Goal: Information Seeking & Learning: Learn about a topic

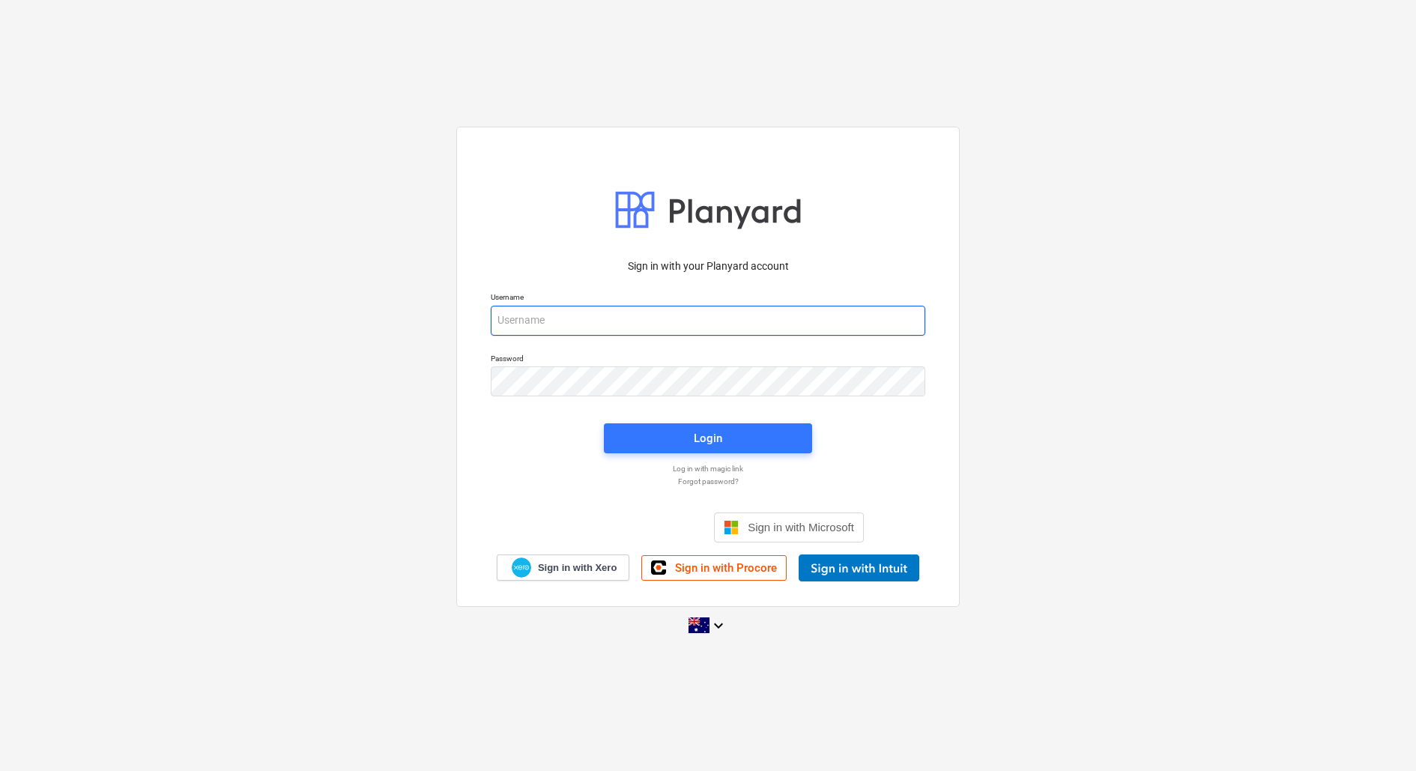
click at [624, 331] on input "email" at bounding box center [708, 321] width 434 height 30
drag, startPoint x: 573, startPoint y: 323, endPoint x: 640, endPoint y: 333, distance: 68.2
click at [573, 323] on input "[EMAIL_ADDRESS][DOMAIN_NAME]" at bounding box center [708, 321] width 434 height 30
type input "[EMAIL_ADDRESS][DOMAIN_NAME]"
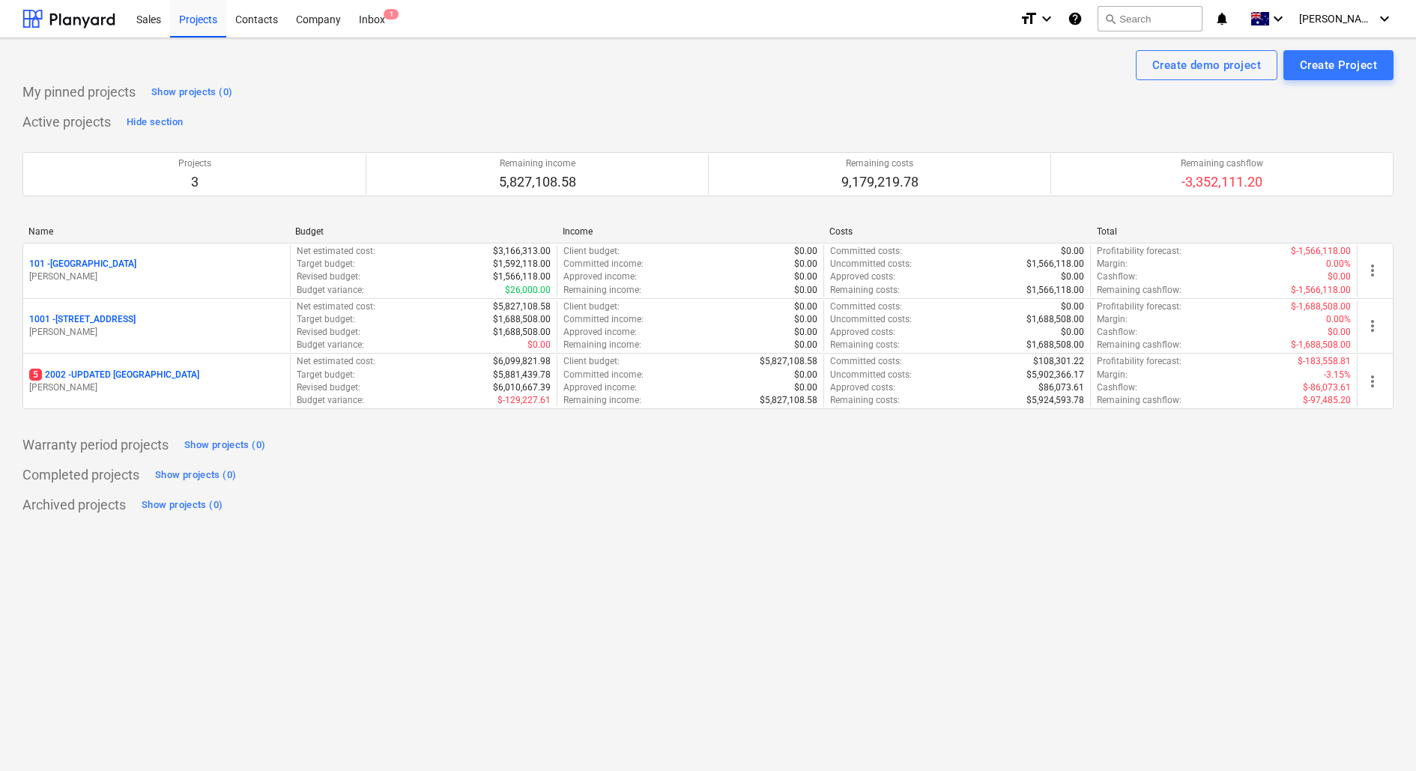
click at [207, 378] on div "5 2002 - UPDATED [GEOGRAPHIC_DATA]" at bounding box center [156, 375] width 255 height 13
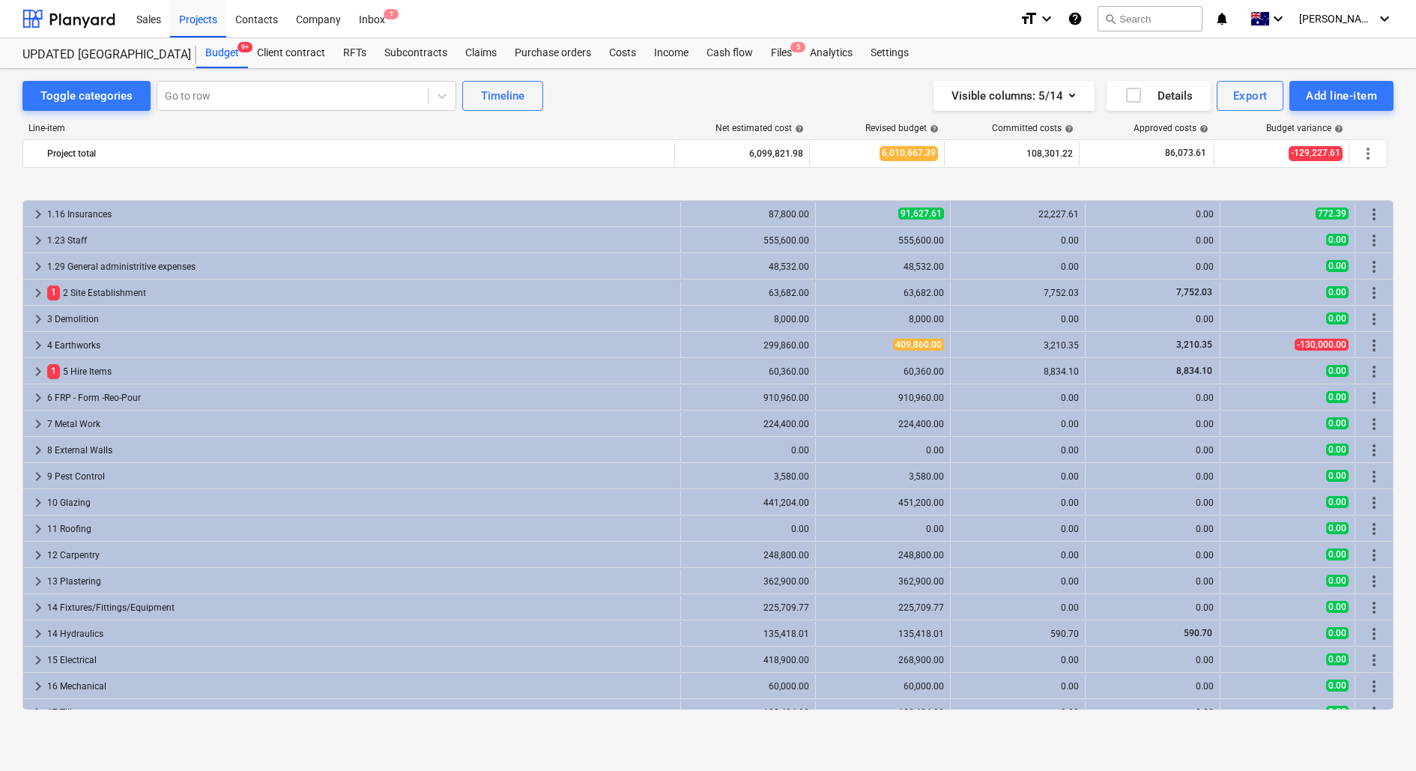
scroll to position [566, 0]
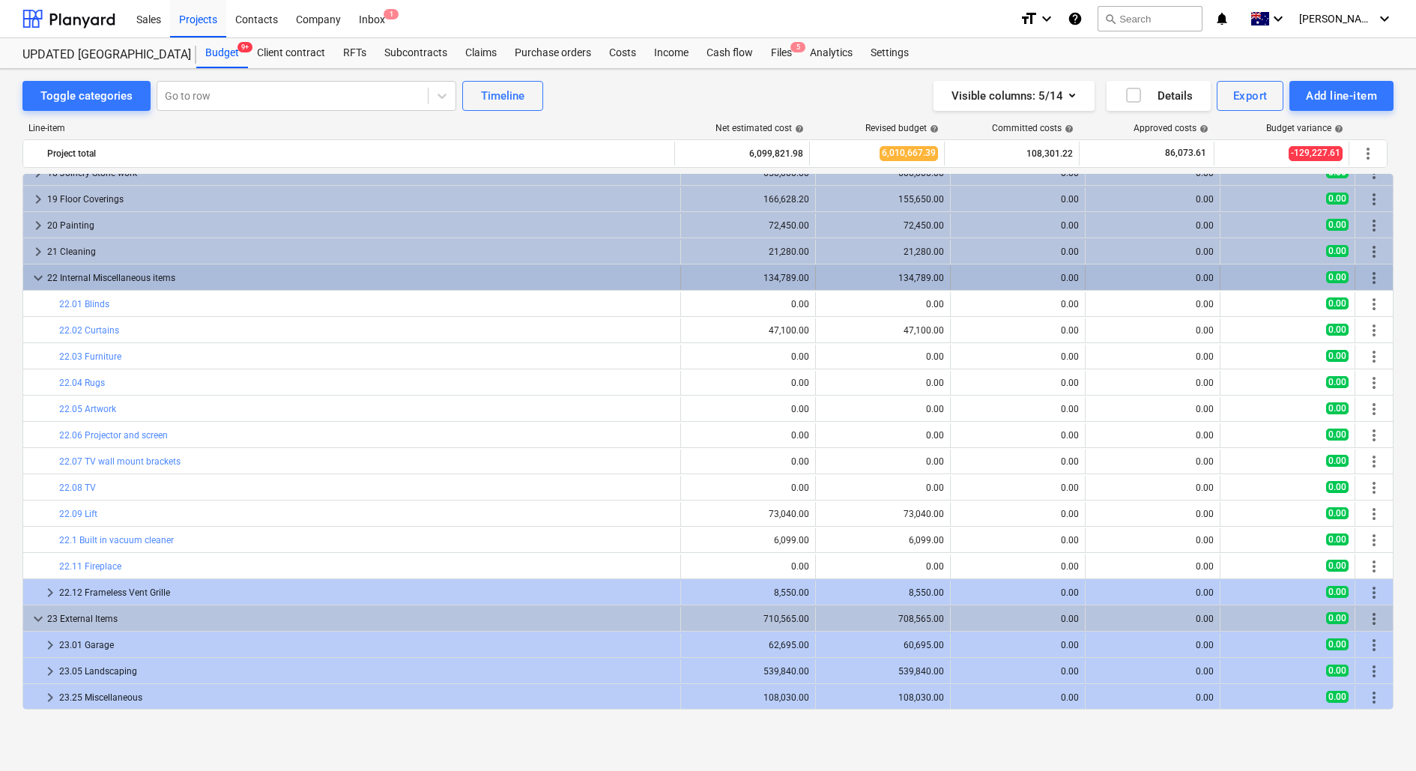
click at [44, 274] on span "keyboard_arrow_down" at bounding box center [38, 278] width 18 height 18
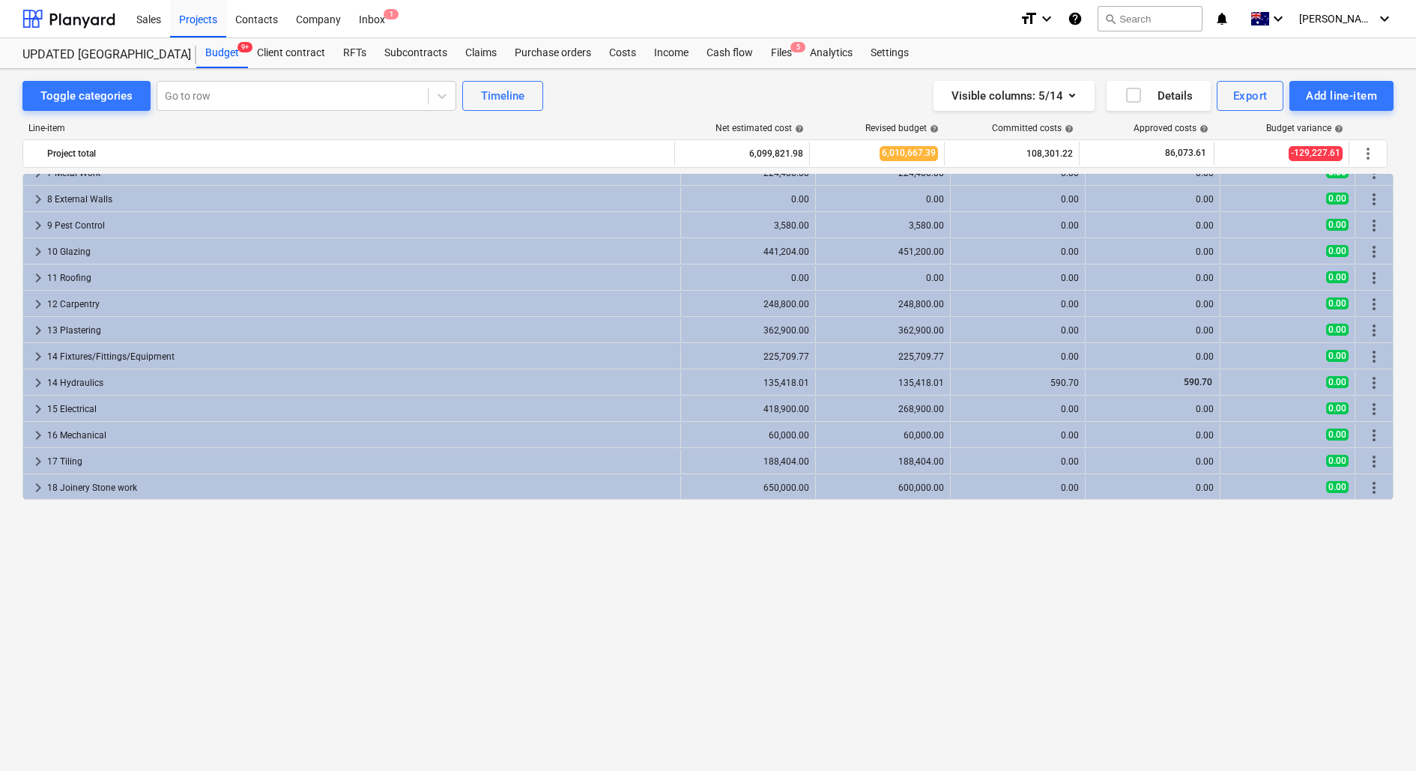
scroll to position [0, 0]
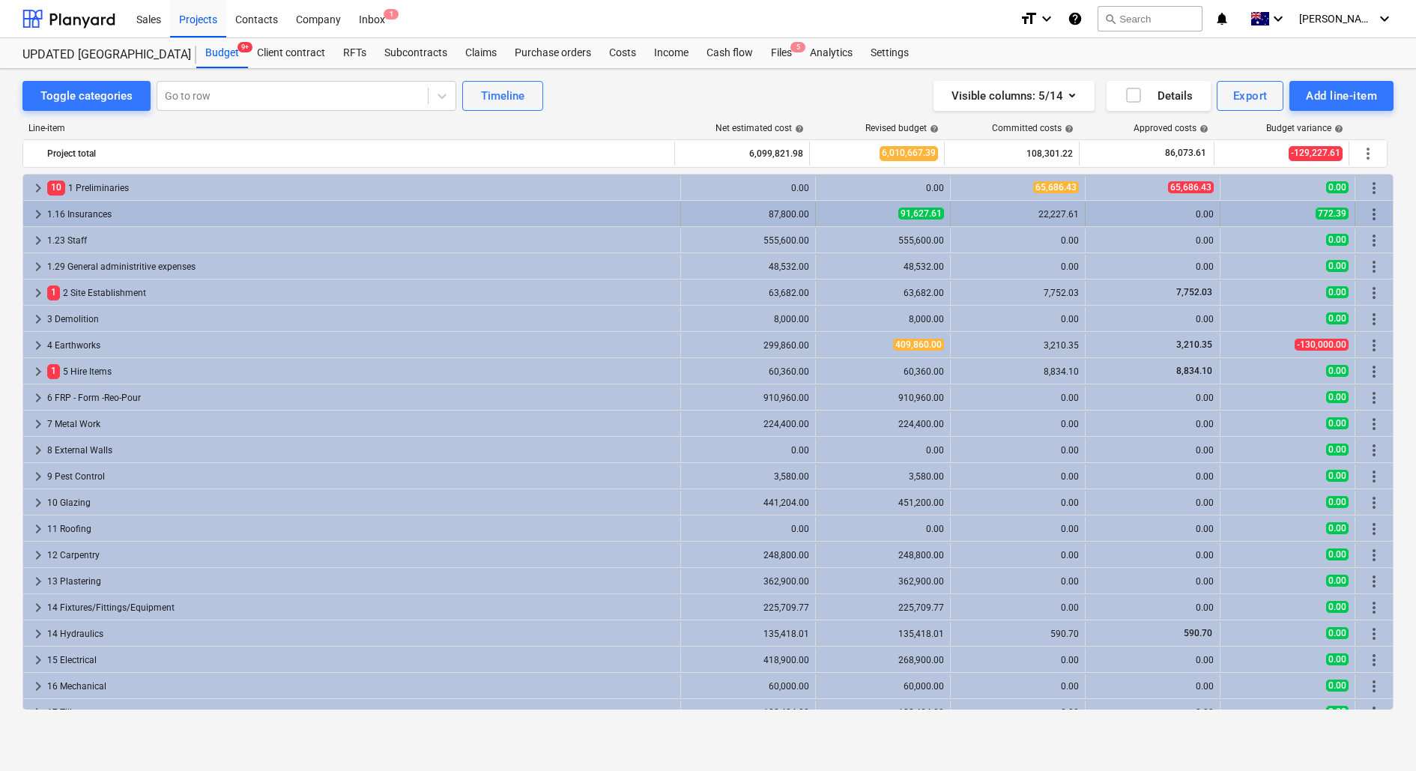
click at [129, 210] on div "1.16 Insurances" at bounding box center [360, 214] width 627 height 24
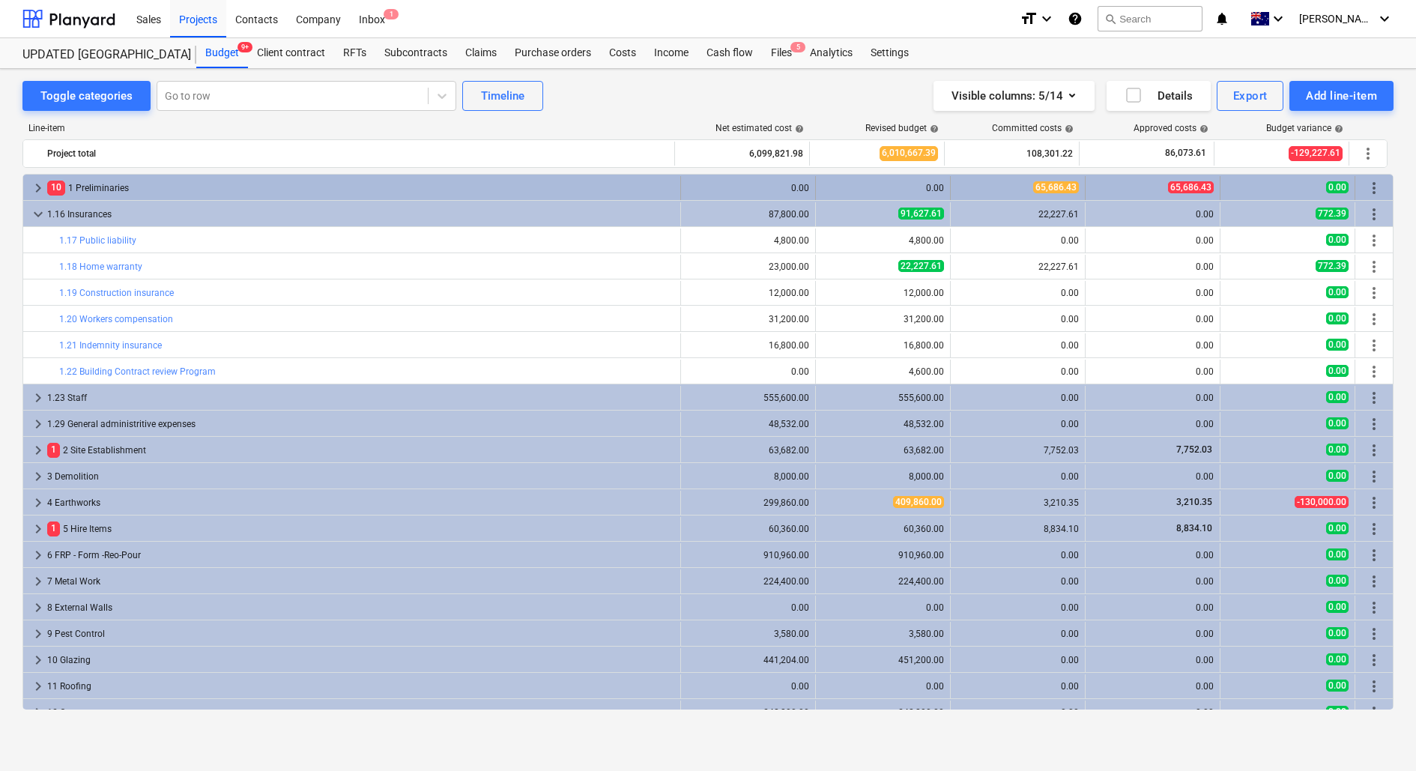
click at [158, 192] on div "10 1 Preliminaries" at bounding box center [360, 188] width 627 height 24
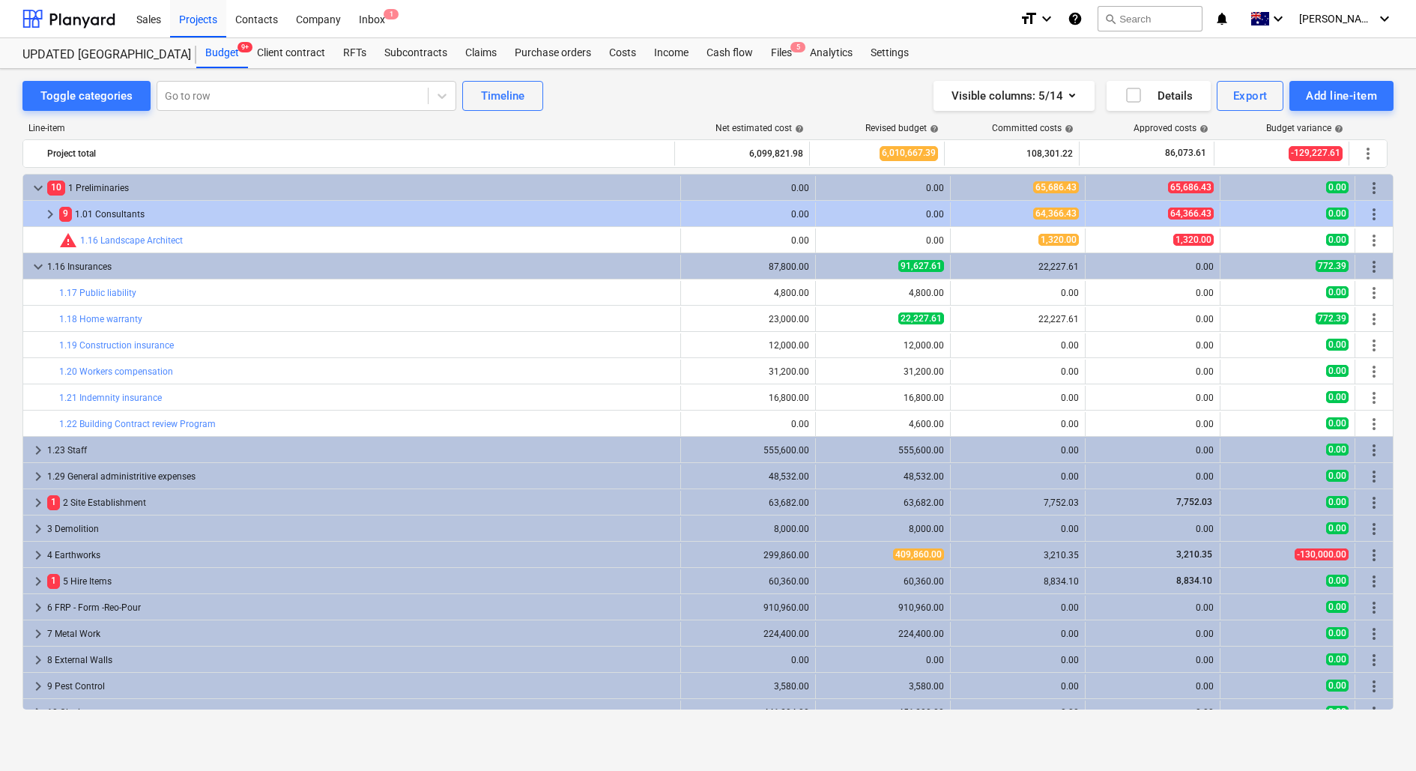
scroll to position [1, 0]
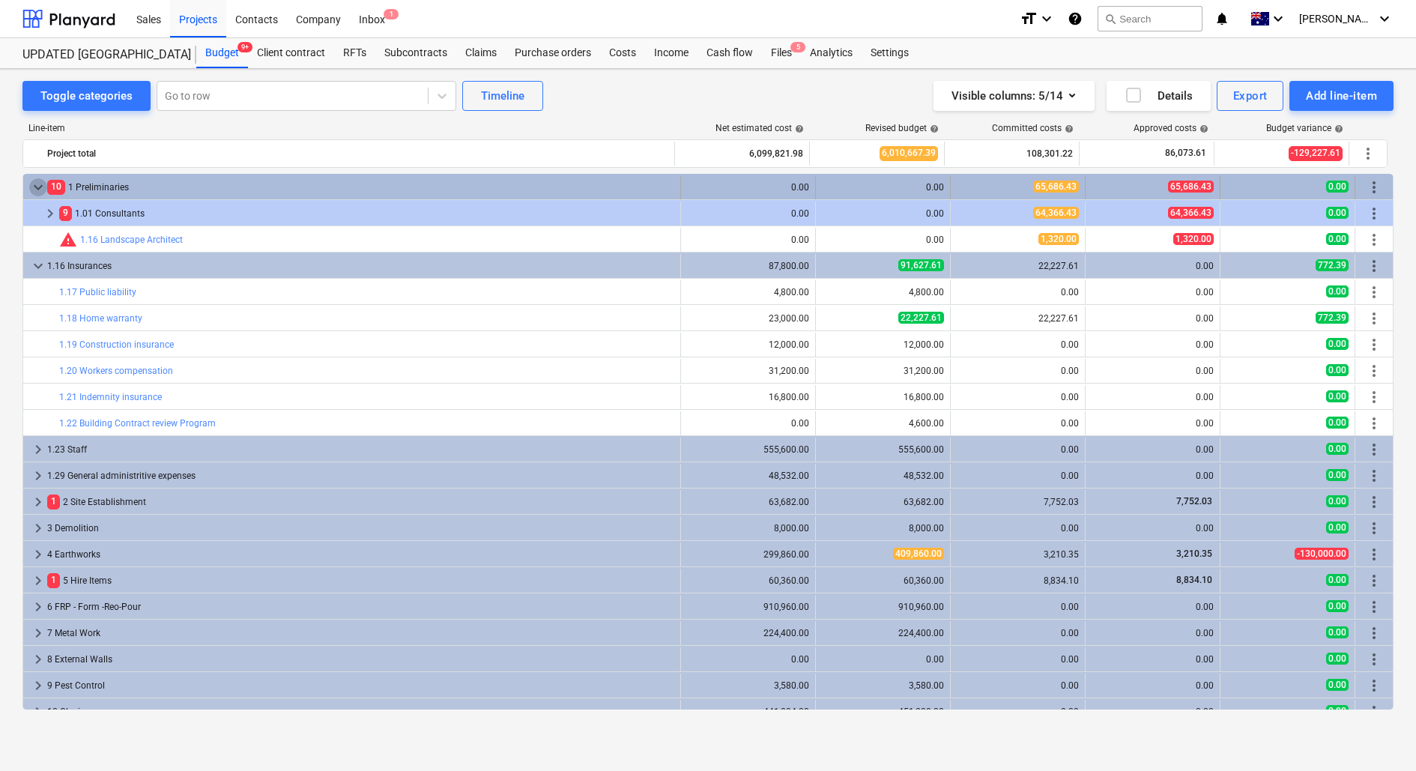
click at [46, 186] on span "keyboard_arrow_down" at bounding box center [38, 187] width 18 height 18
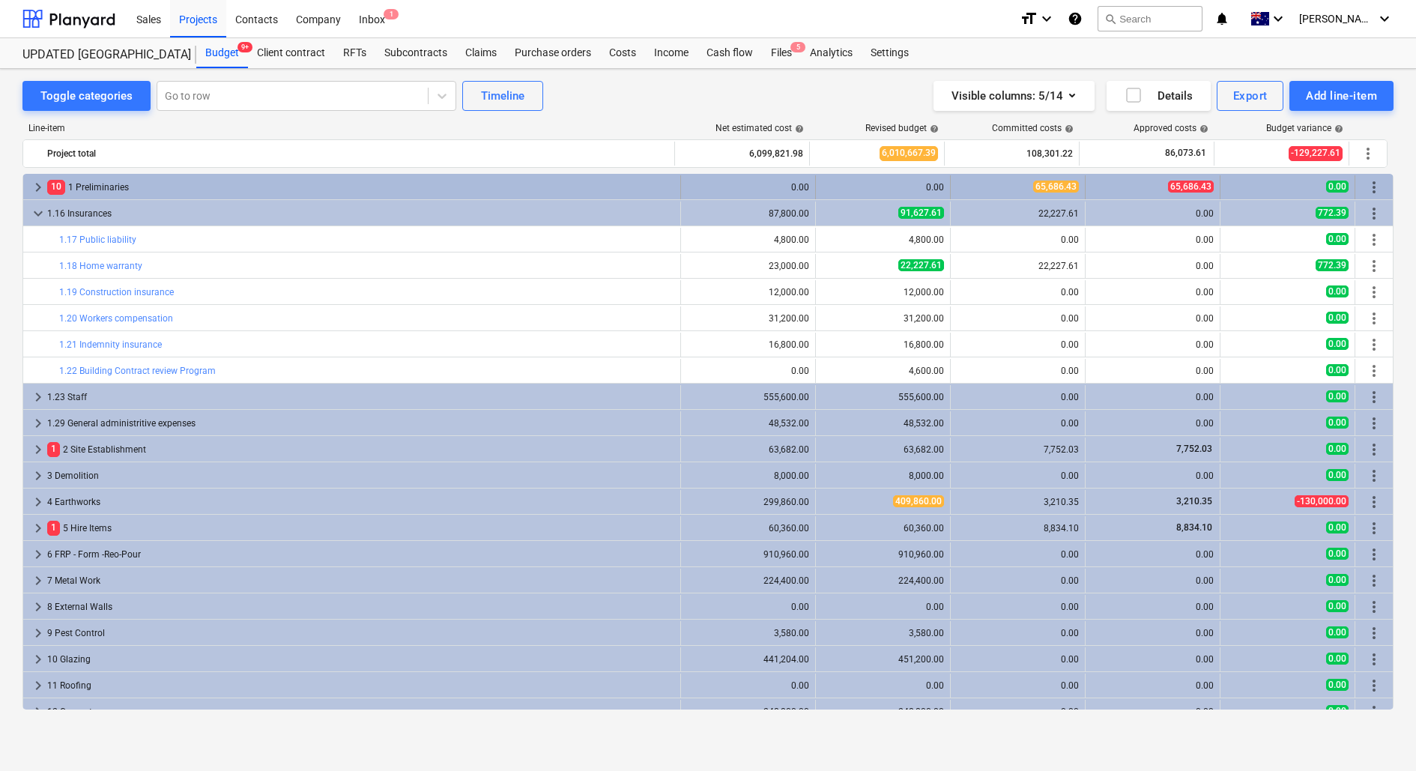
click at [42, 184] on span "keyboard_arrow_right" at bounding box center [38, 187] width 18 height 18
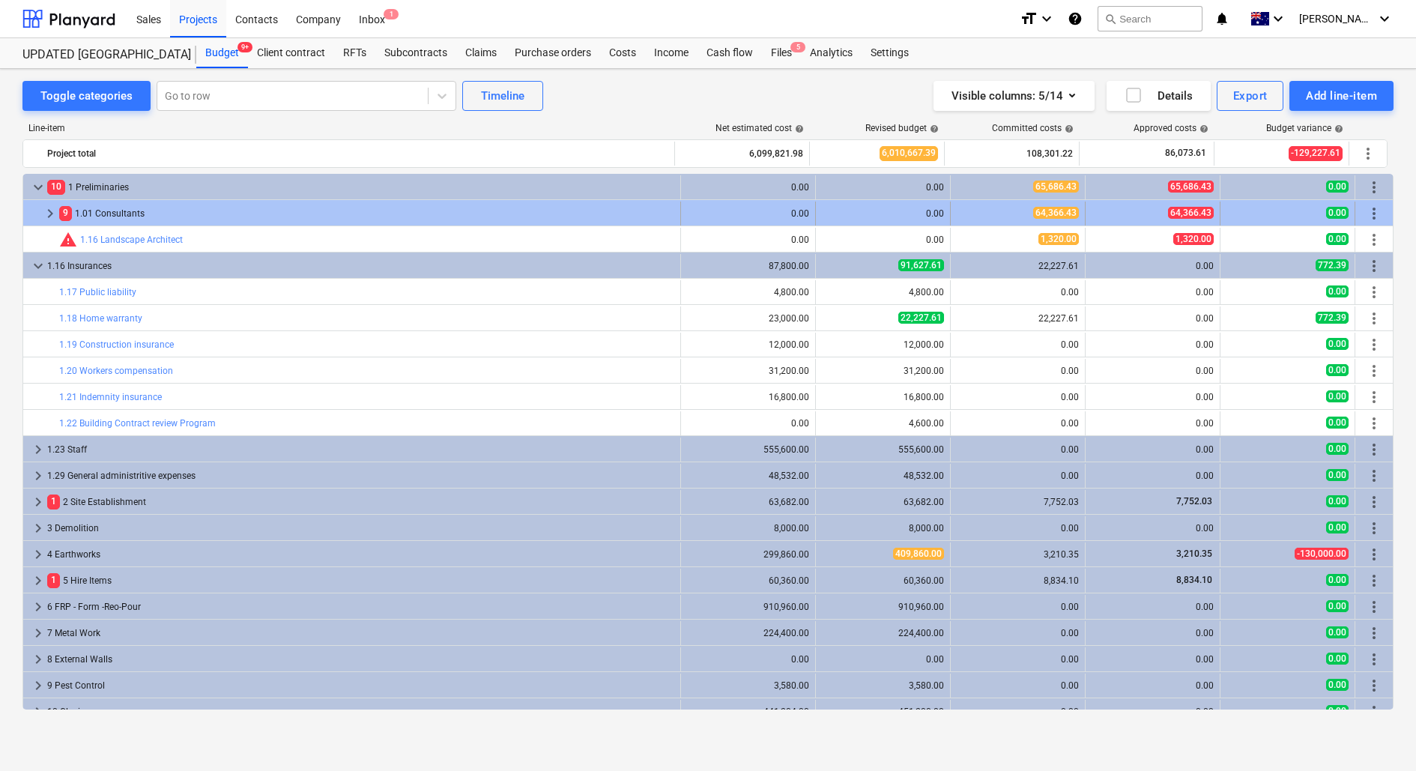
click at [47, 209] on span "keyboard_arrow_right" at bounding box center [50, 213] width 18 height 18
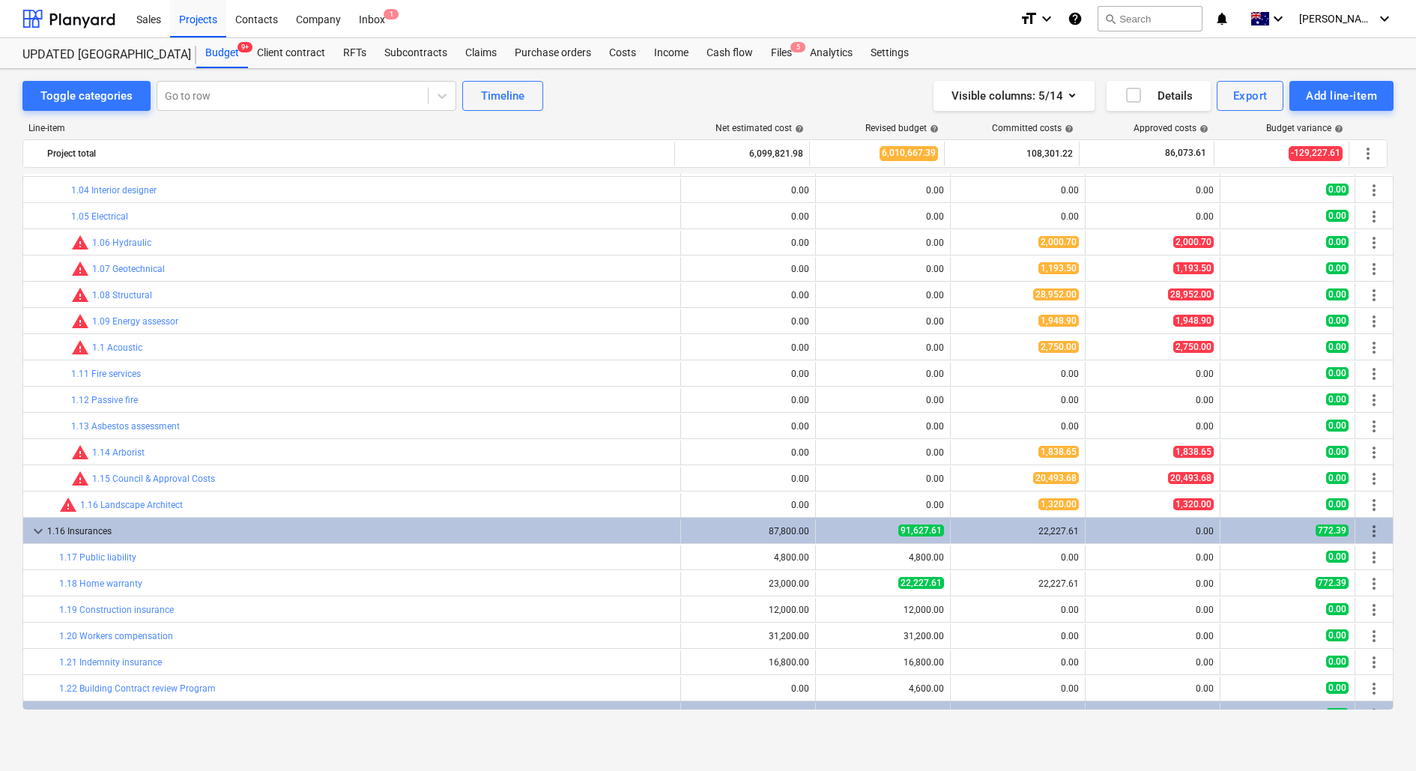
scroll to position [129, 0]
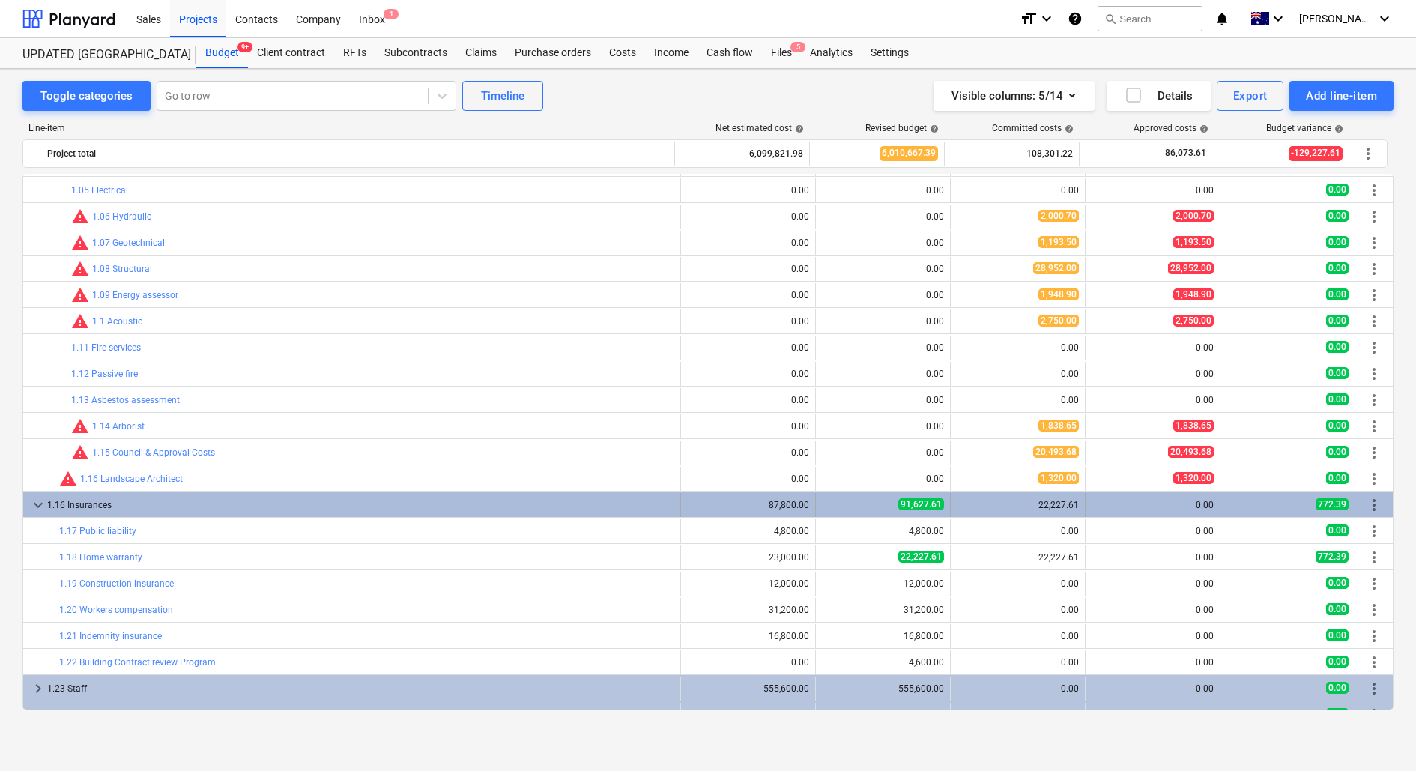
click at [174, 503] on div "1.16 Insurances" at bounding box center [360, 505] width 627 height 24
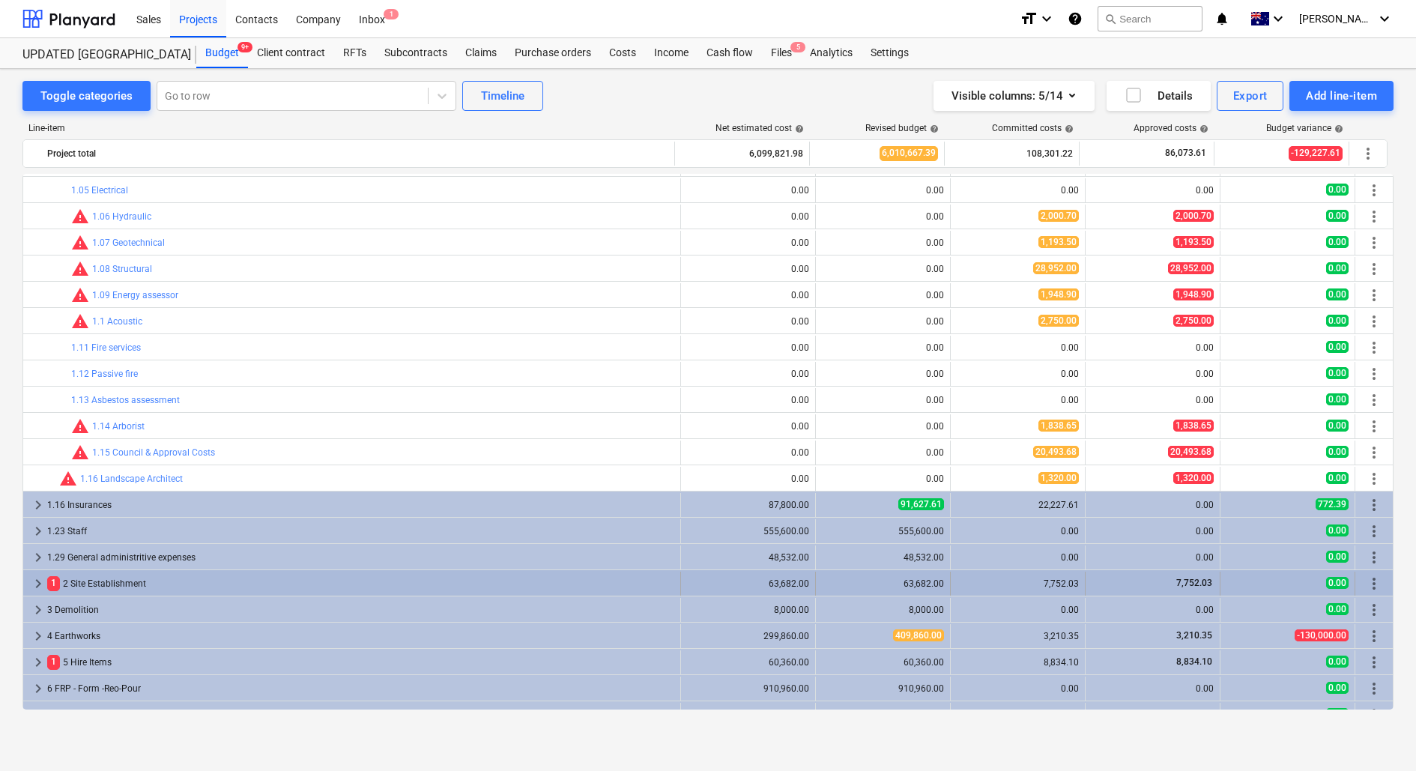
click at [222, 574] on div "1 2 Site Establishment" at bounding box center [360, 584] width 627 height 24
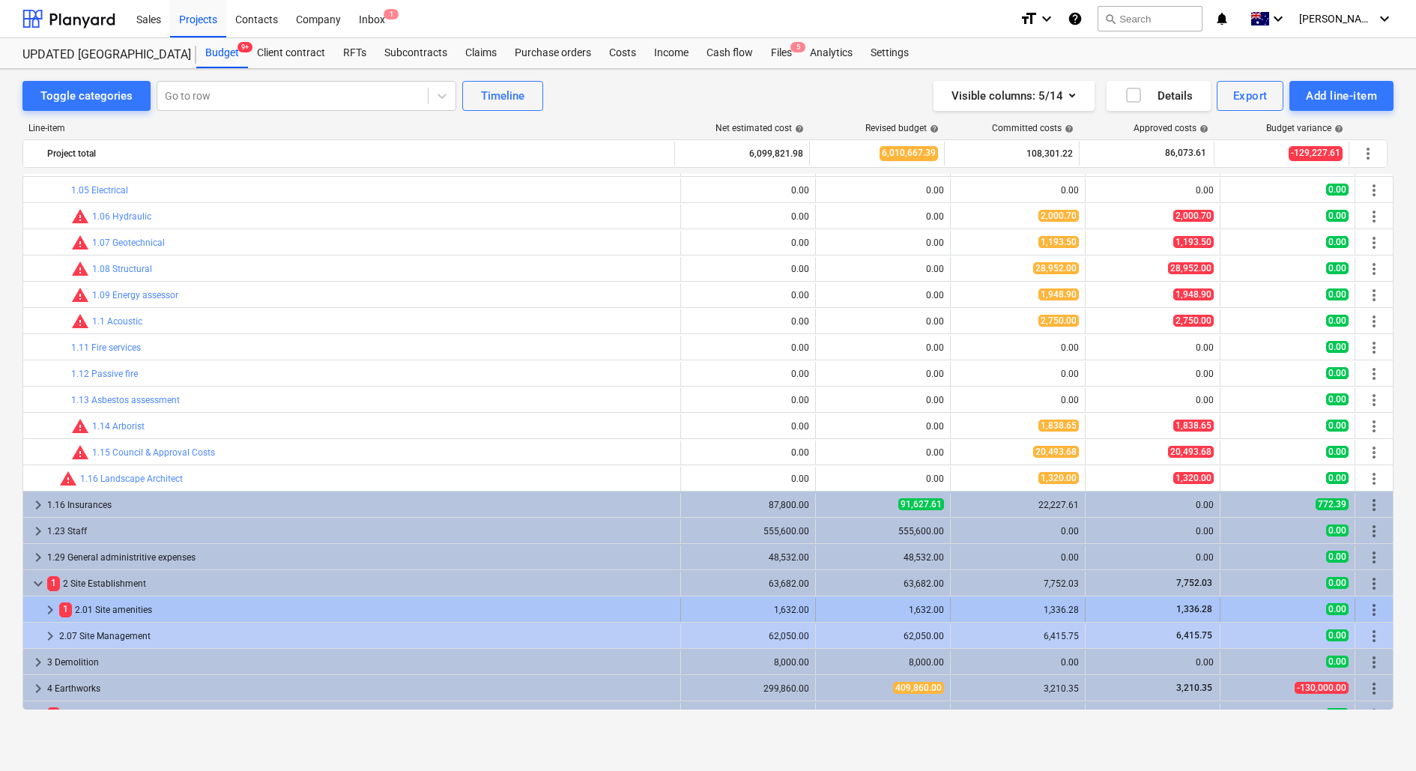
click at [198, 598] on div "1 2.01 Site amenities" at bounding box center [366, 610] width 615 height 24
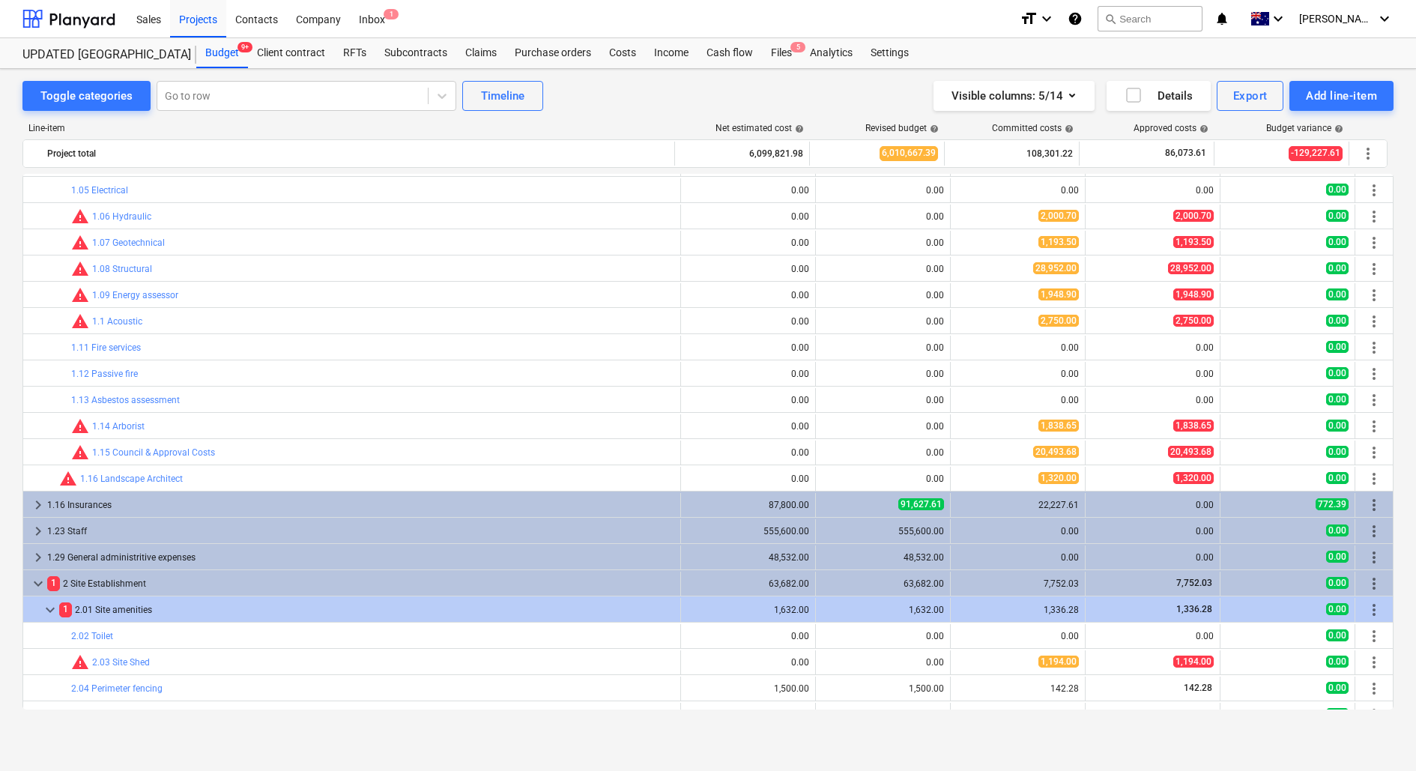
scroll to position [234, 0]
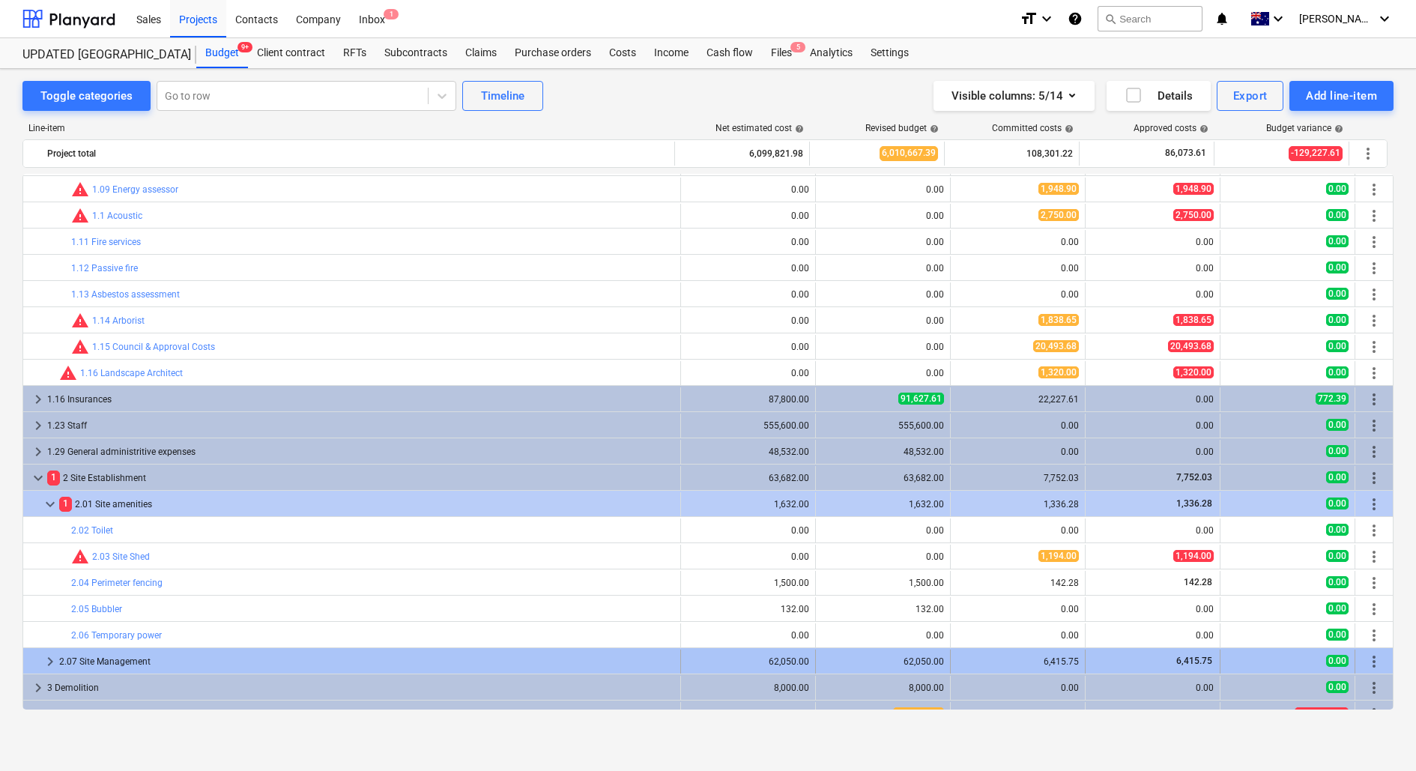
click at [241, 652] on div "2.07 Site Management" at bounding box center [366, 661] width 615 height 24
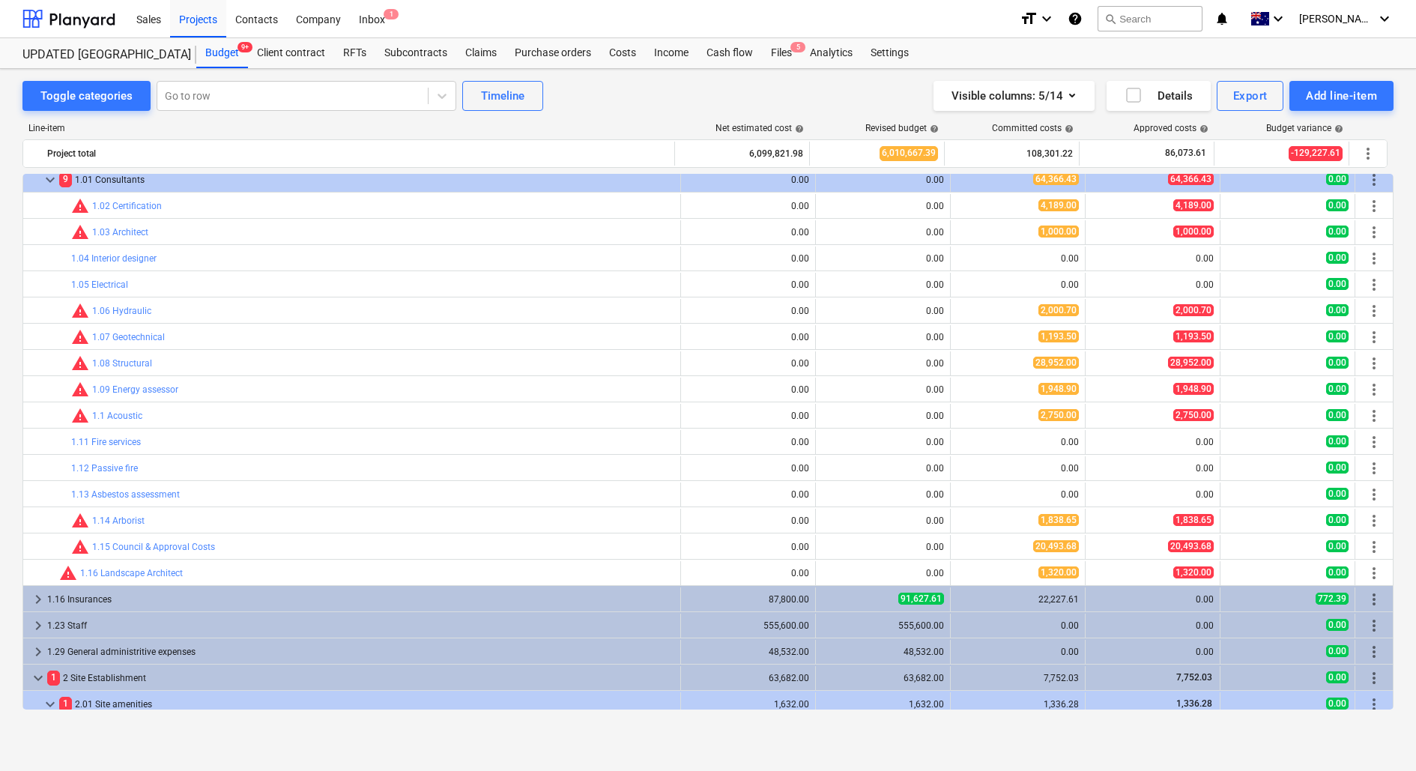
scroll to position [0, 0]
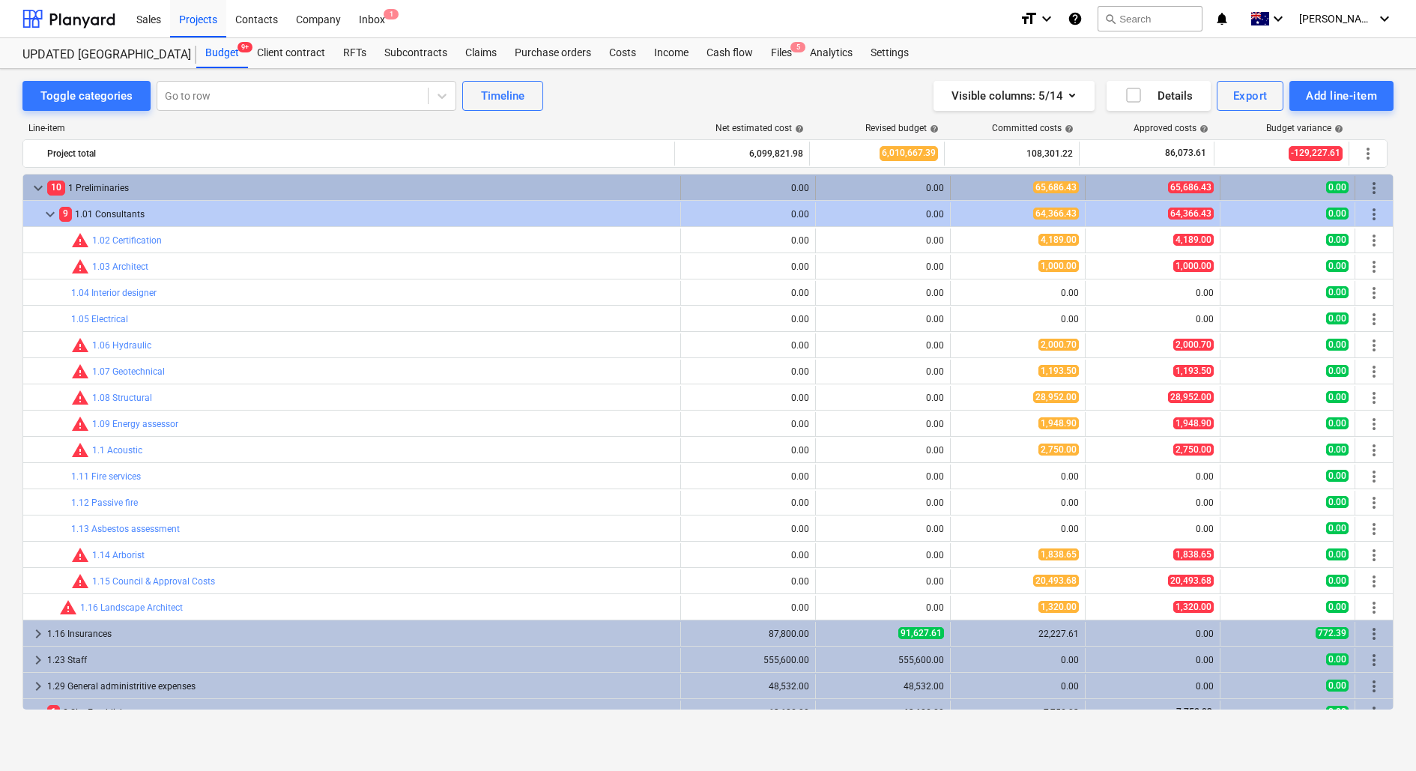
click at [177, 186] on div "10 1 Preliminaries" at bounding box center [360, 188] width 627 height 24
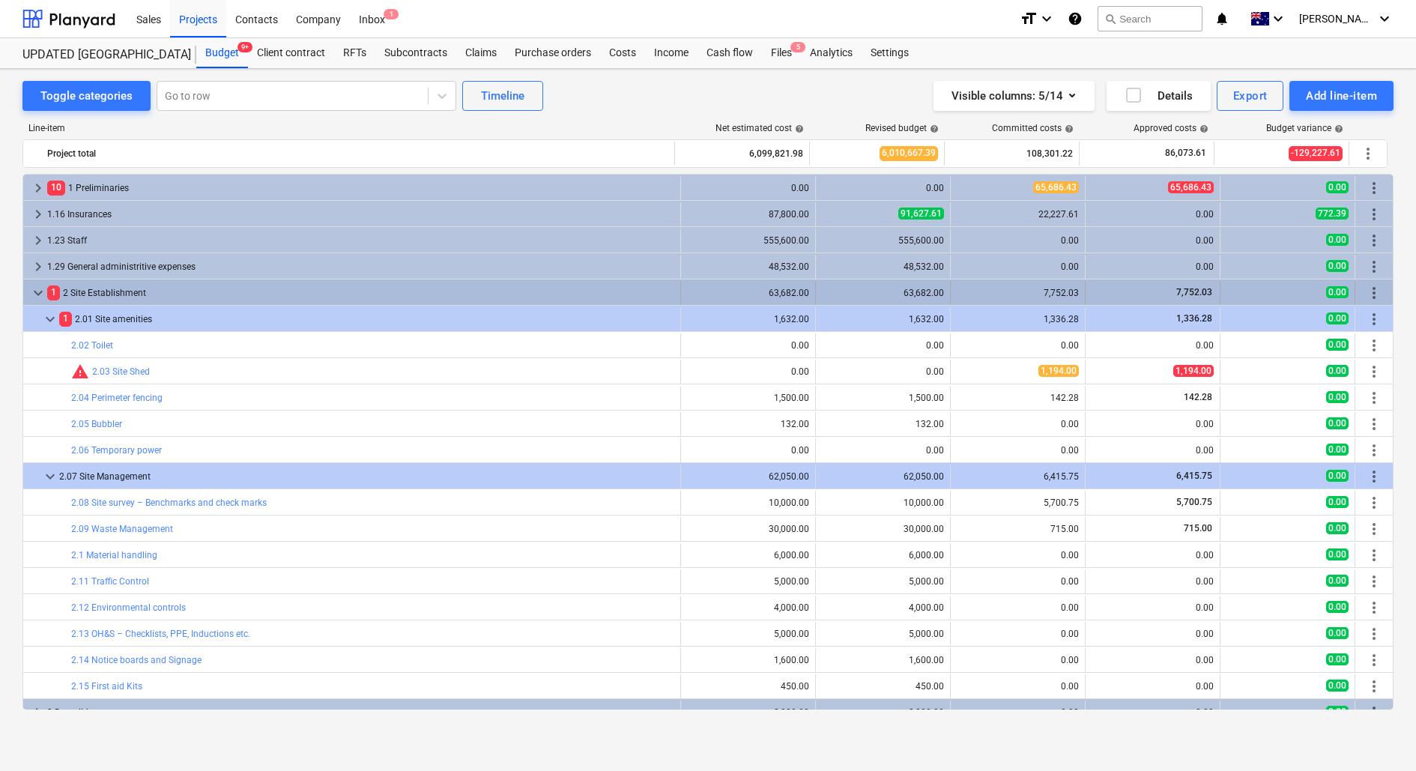
click at [43, 290] on span "keyboard_arrow_down" at bounding box center [38, 293] width 18 height 18
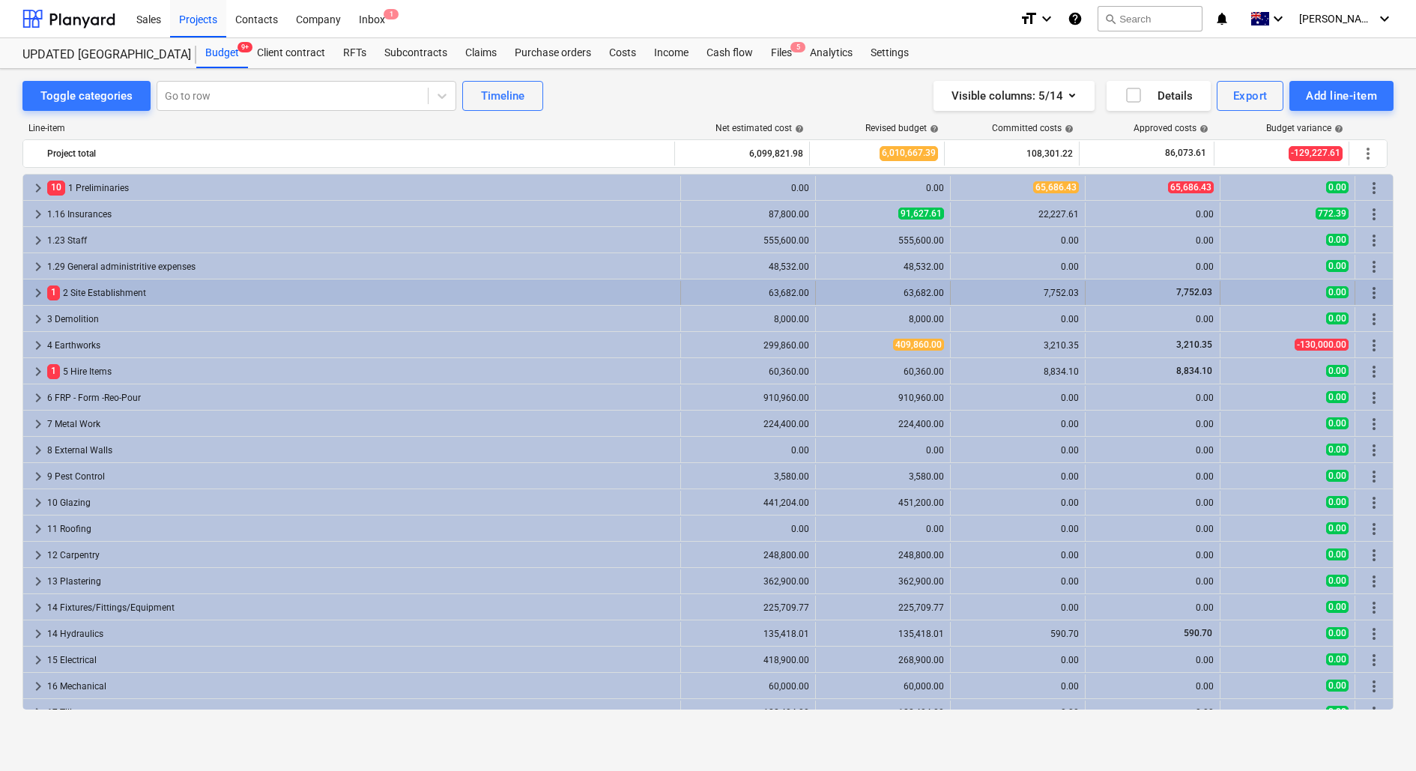
click at [240, 297] on div "1 2 Site Establishment" at bounding box center [360, 293] width 627 height 24
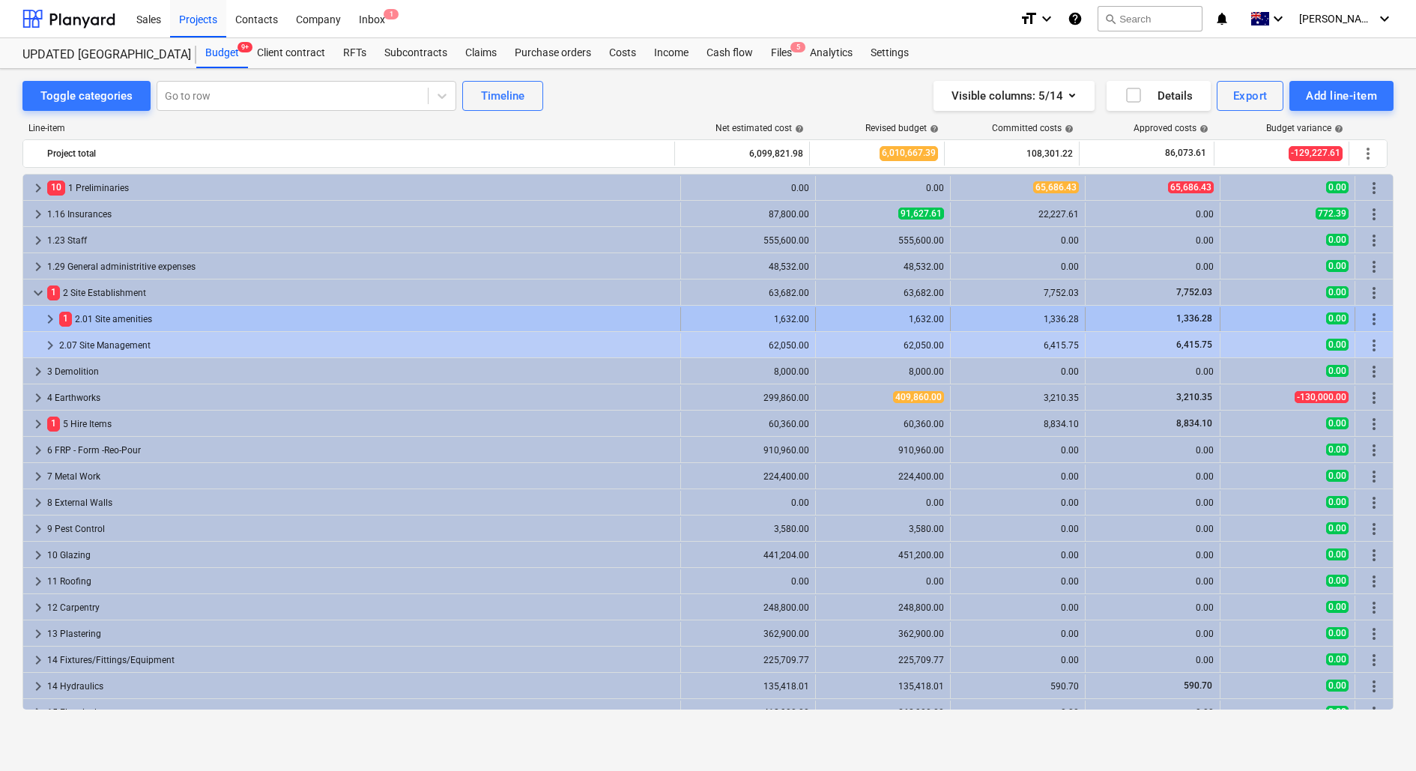
click at [222, 313] on div "1 2.01 Site amenities" at bounding box center [366, 319] width 615 height 24
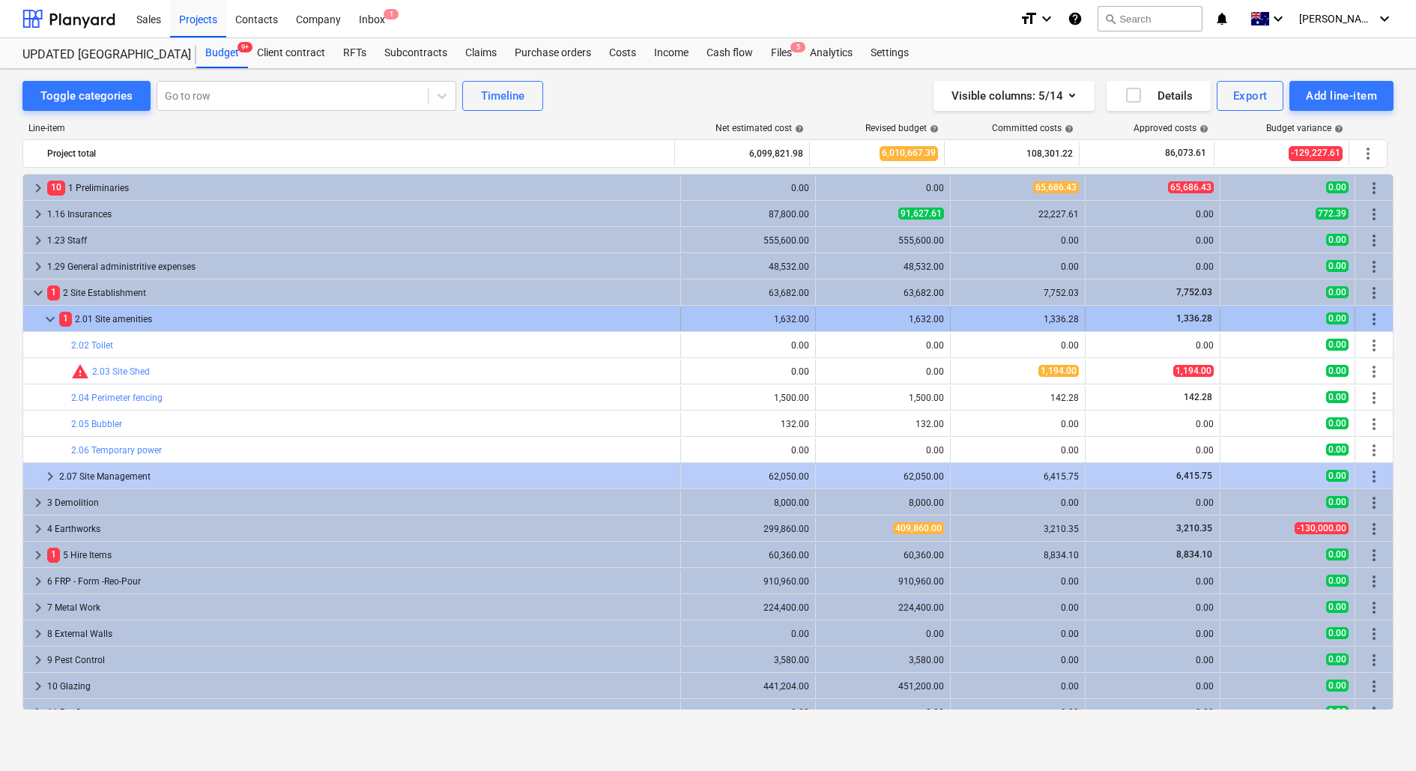
click at [171, 306] on div "keyboard_arrow_down 1 2.01 Site amenities 1,632.00 1,632.00 1,336.28 1,336.28 0…" at bounding box center [707, 318] width 1369 height 25
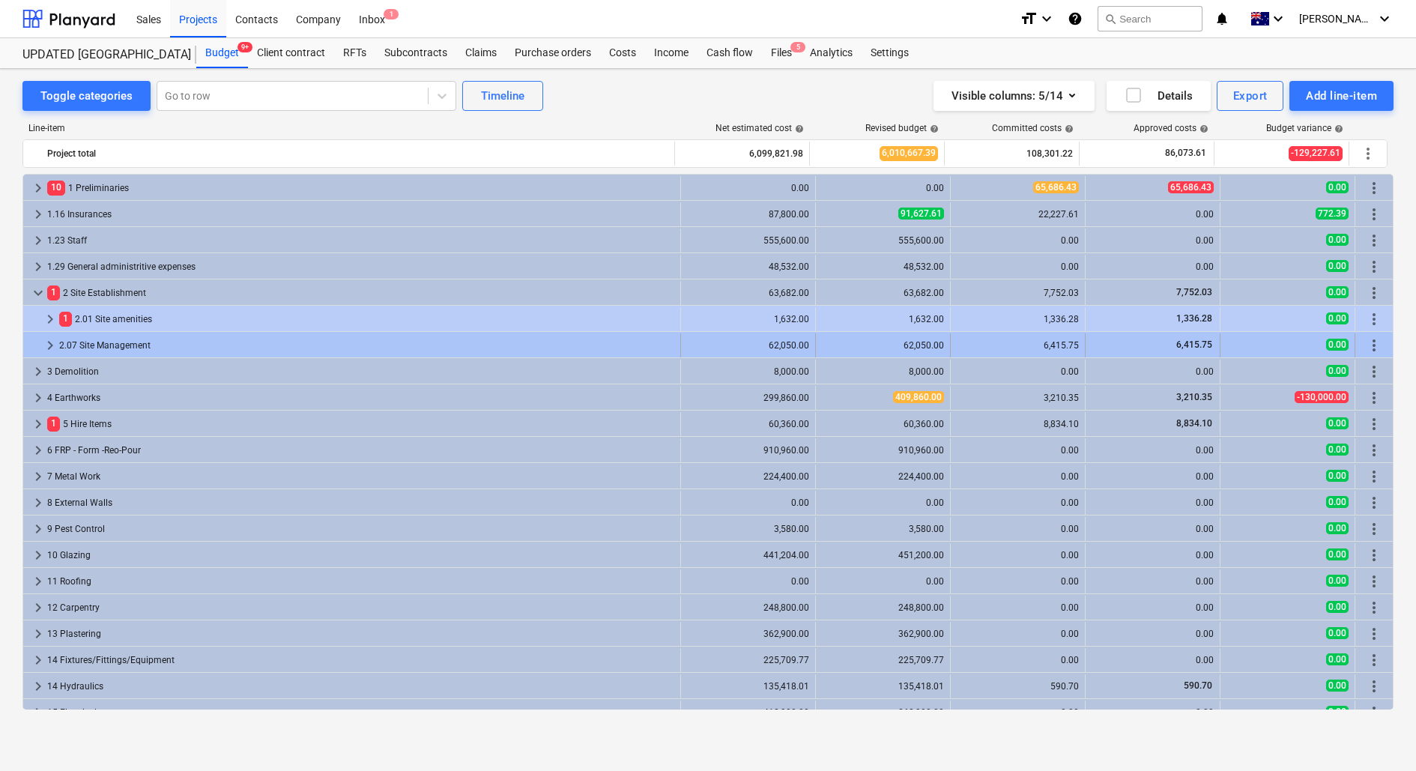
click at [164, 345] on div "2.07 Site Management" at bounding box center [366, 345] width 615 height 24
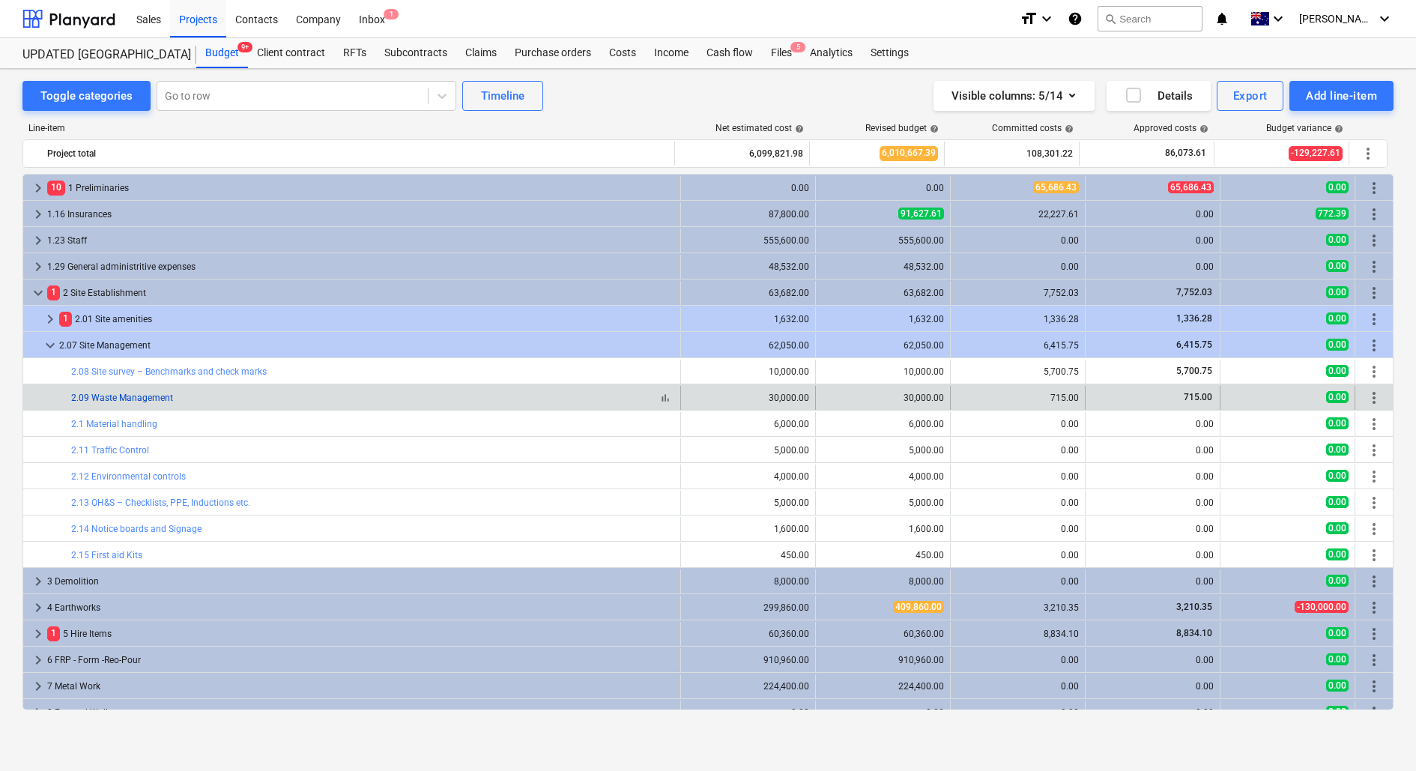
click at [137, 393] on link "2.09 Waste Management" at bounding box center [122, 397] width 102 height 10
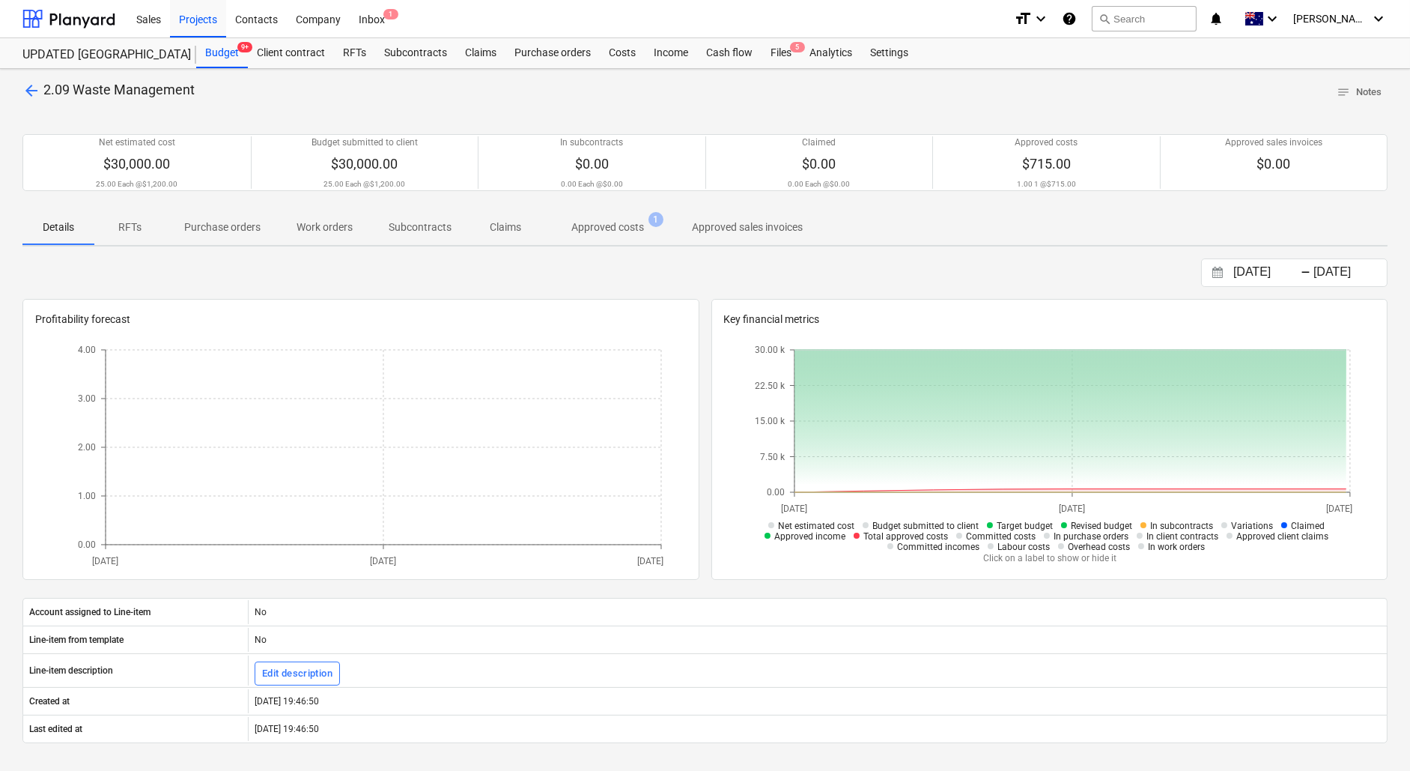
click at [602, 230] on p "Approved costs" at bounding box center [608, 227] width 73 height 16
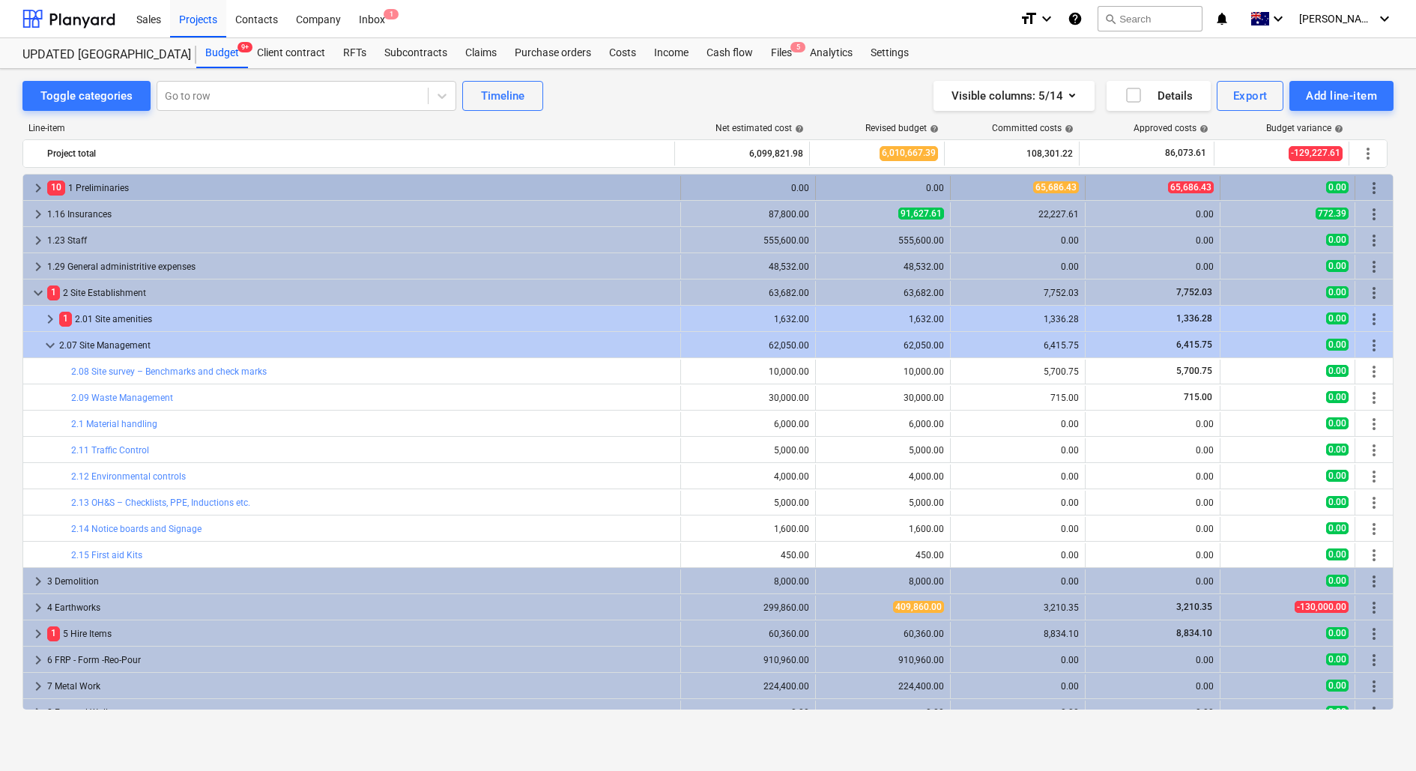
click at [175, 190] on div "10 1 Preliminaries" at bounding box center [360, 188] width 627 height 24
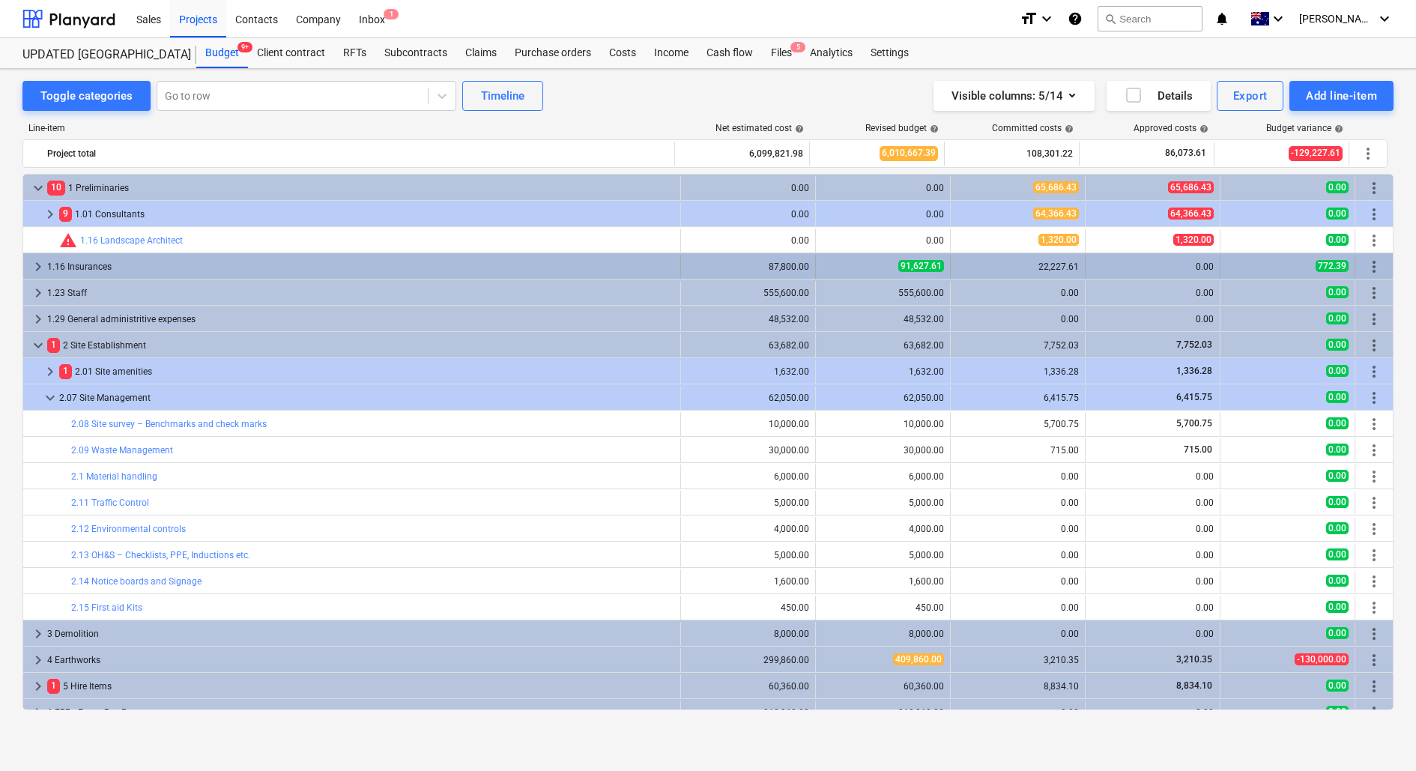
click at [128, 258] on div "1.16 Insurances" at bounding box center [360, 267] width 627 height 24
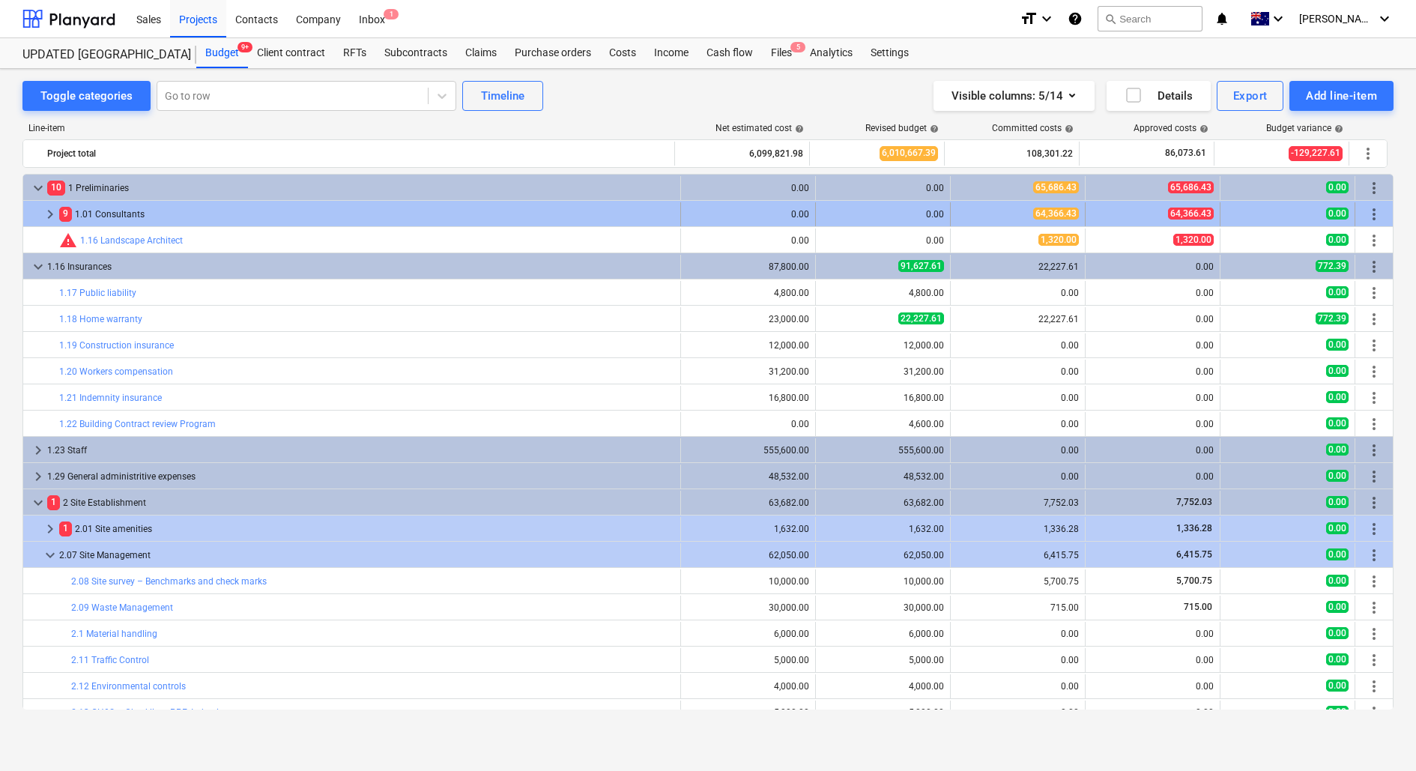
click at [142, 212] on div "9 1.01 Consultants" at bounding box center [366, 214] width 615 height 24
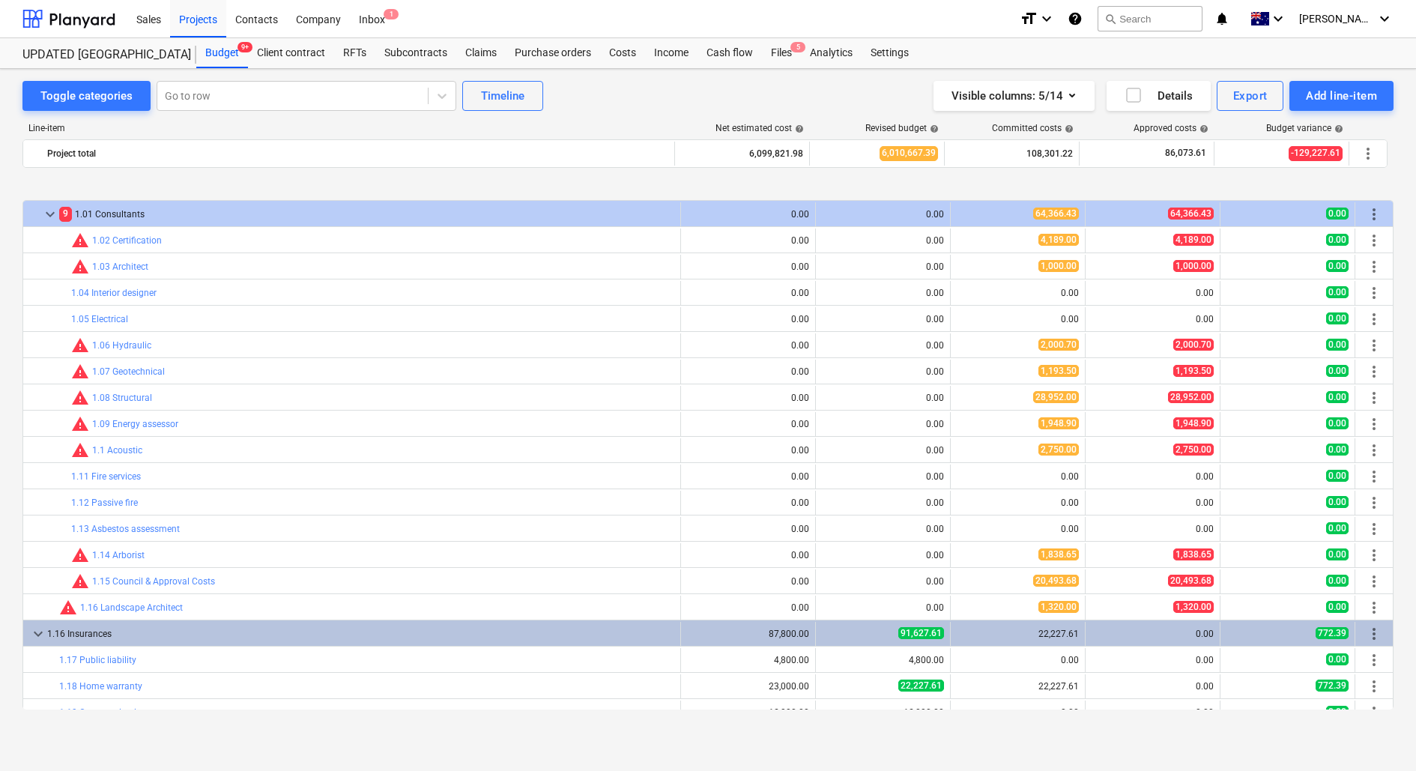
scroll to position [92, 0]
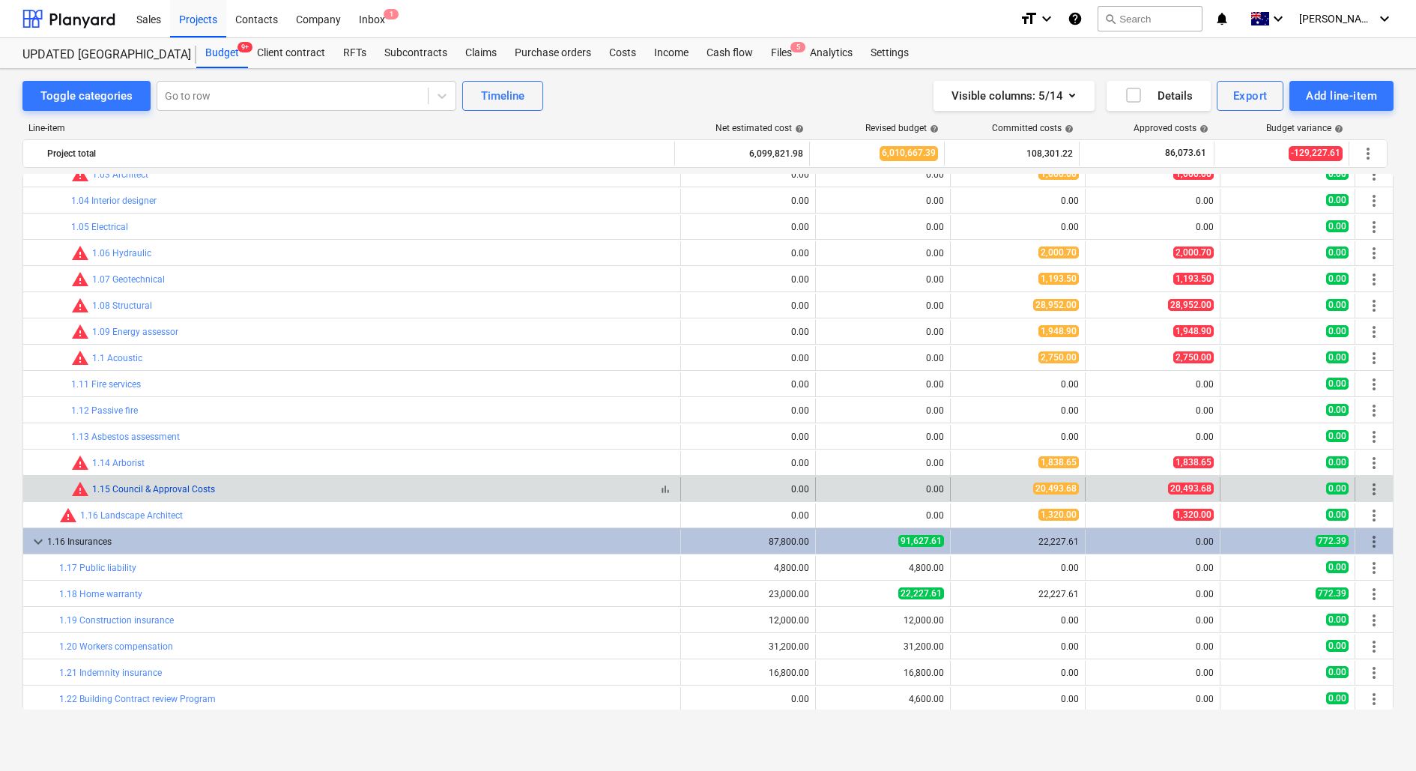
click at [184, 484] on link "1.15 Council & Approval Costs" at bounding box center [153, 489] width 123 height 10
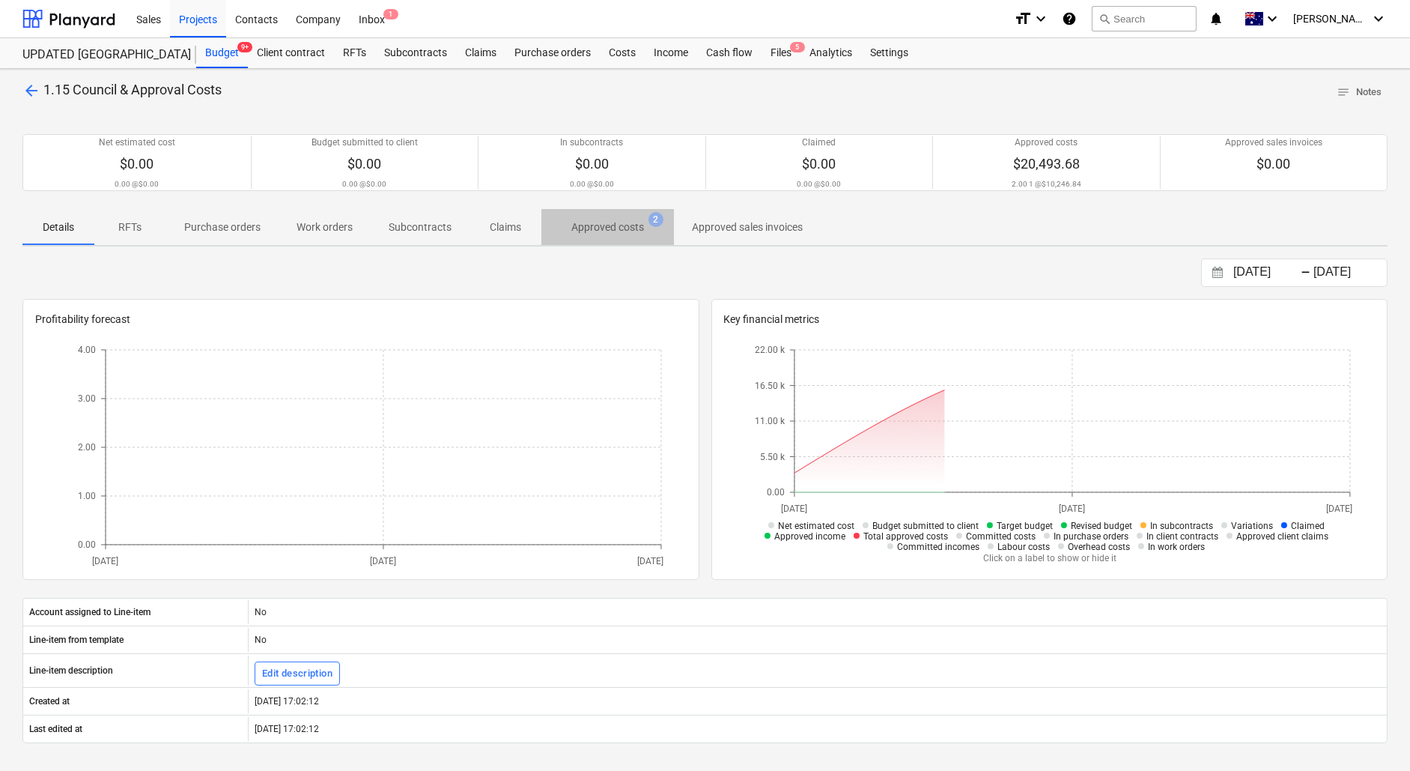
click at [591, 228] on p "Approved costs" at bounding box center [608, 227] width 73 height 16
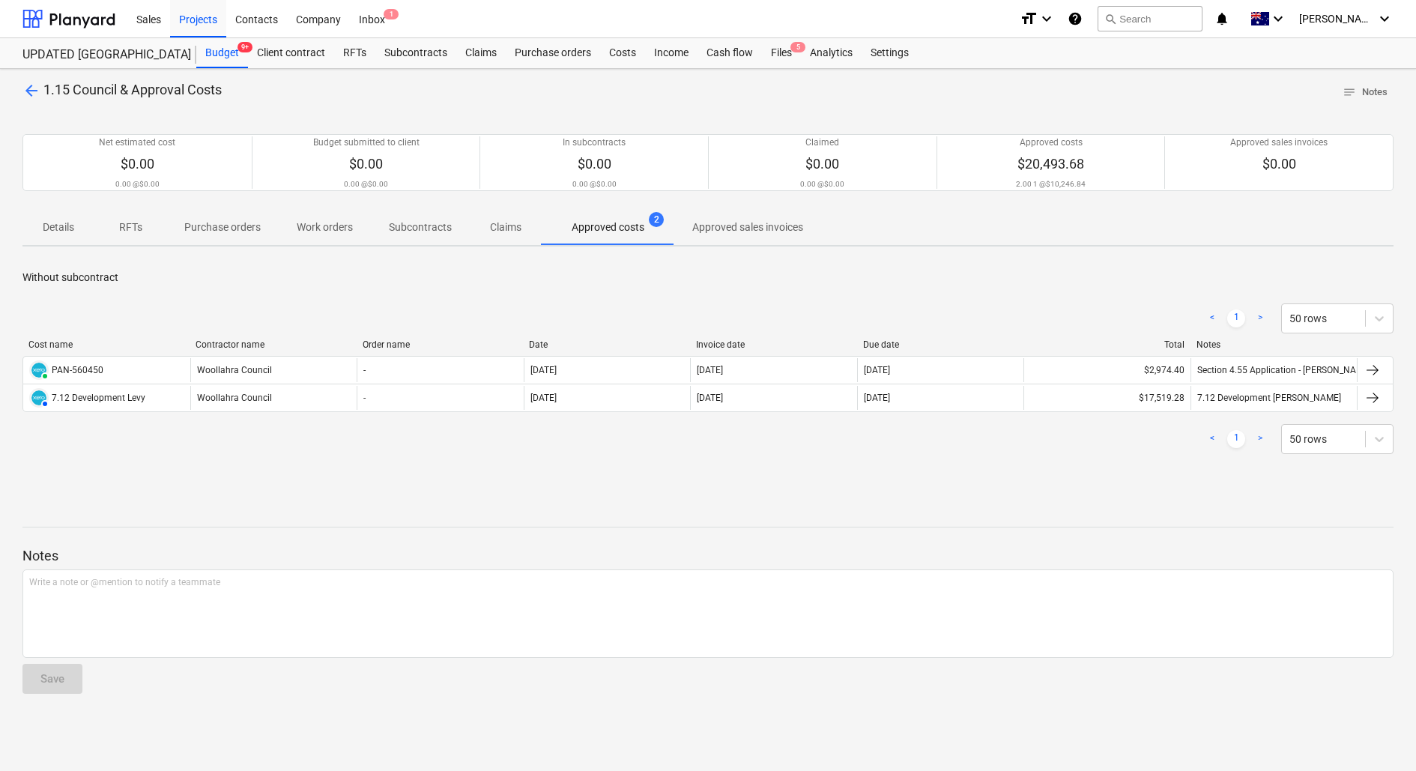
click at [24, 90] on span "arrow_back" at bounding box center [31, 91] width 18 height 18
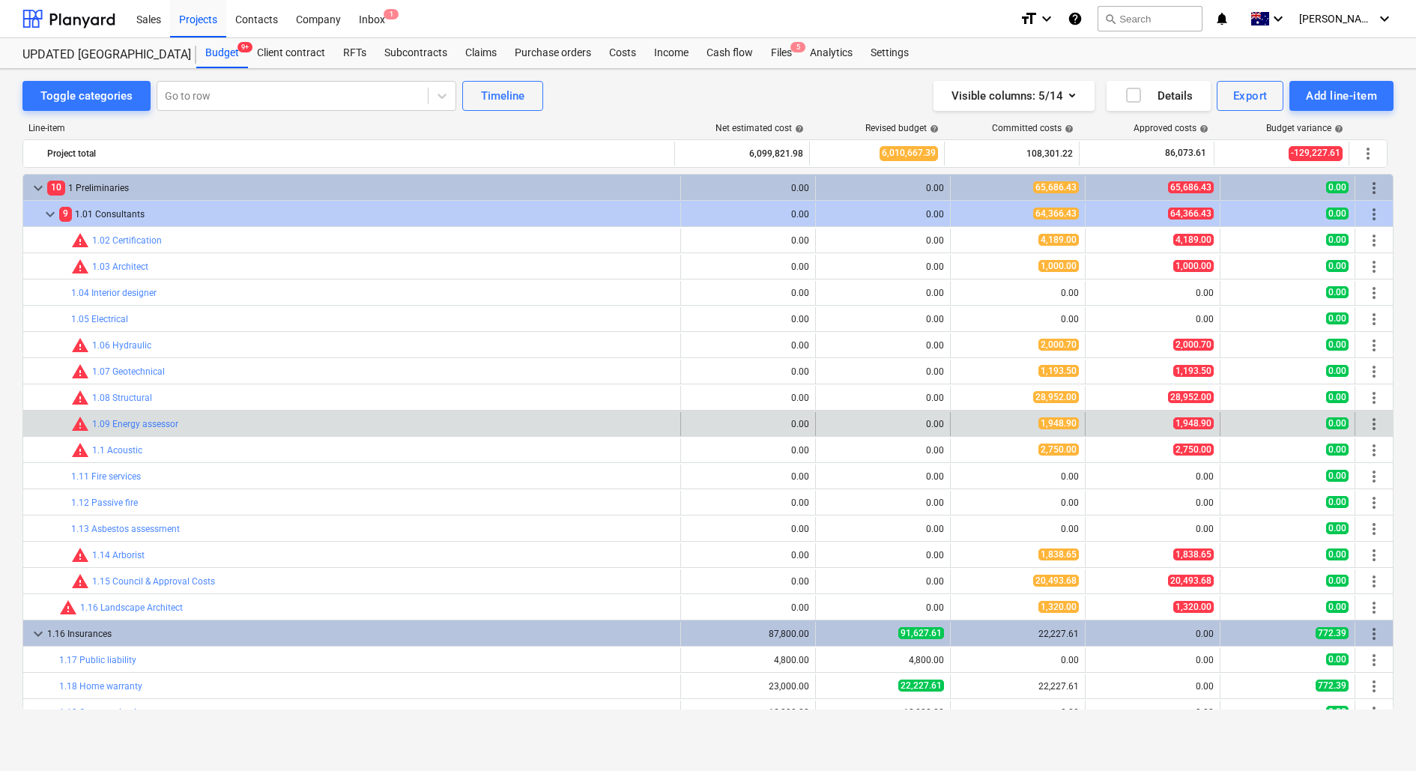
scroll to position [92, 0]
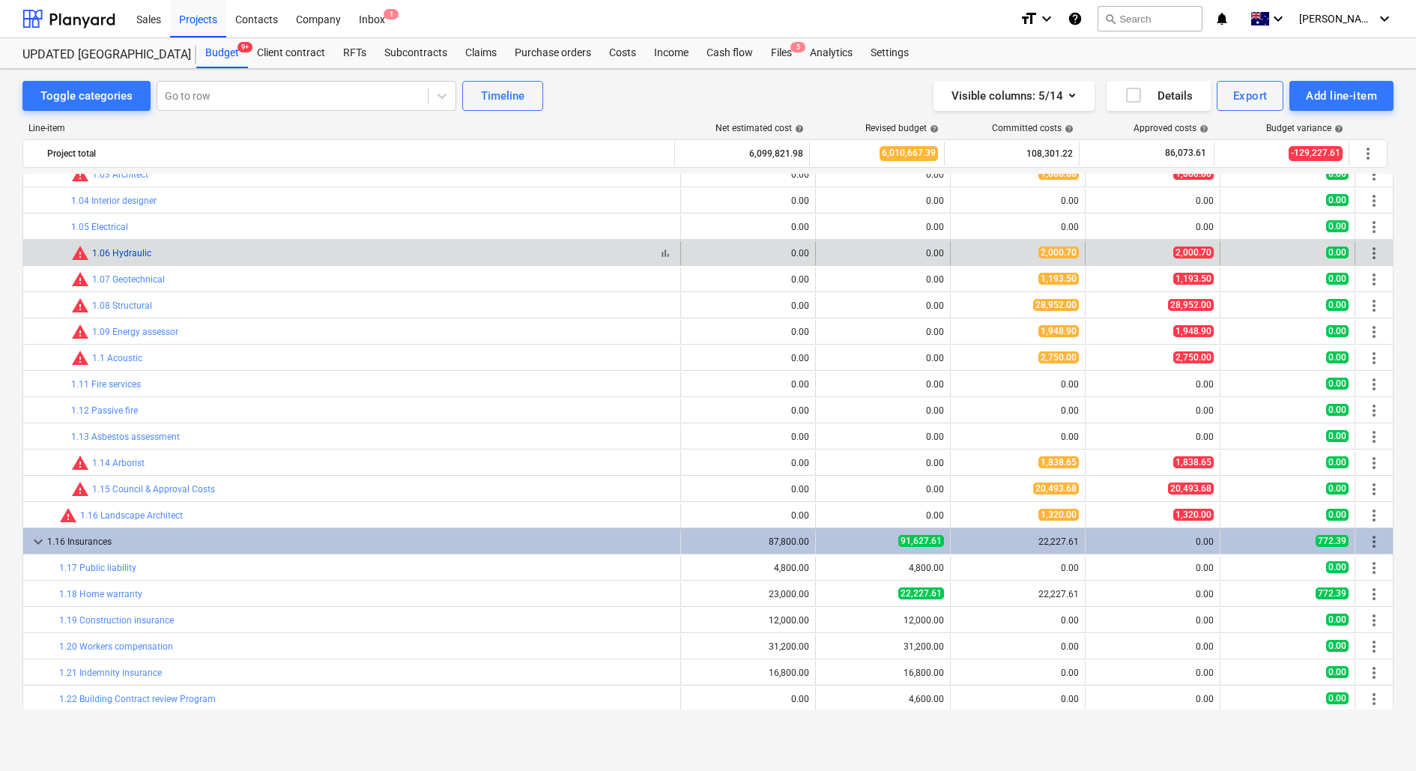
click at [142, 251] on link "1.06 Hydraulic" at bounding box center [121, 253] width 59 height 10
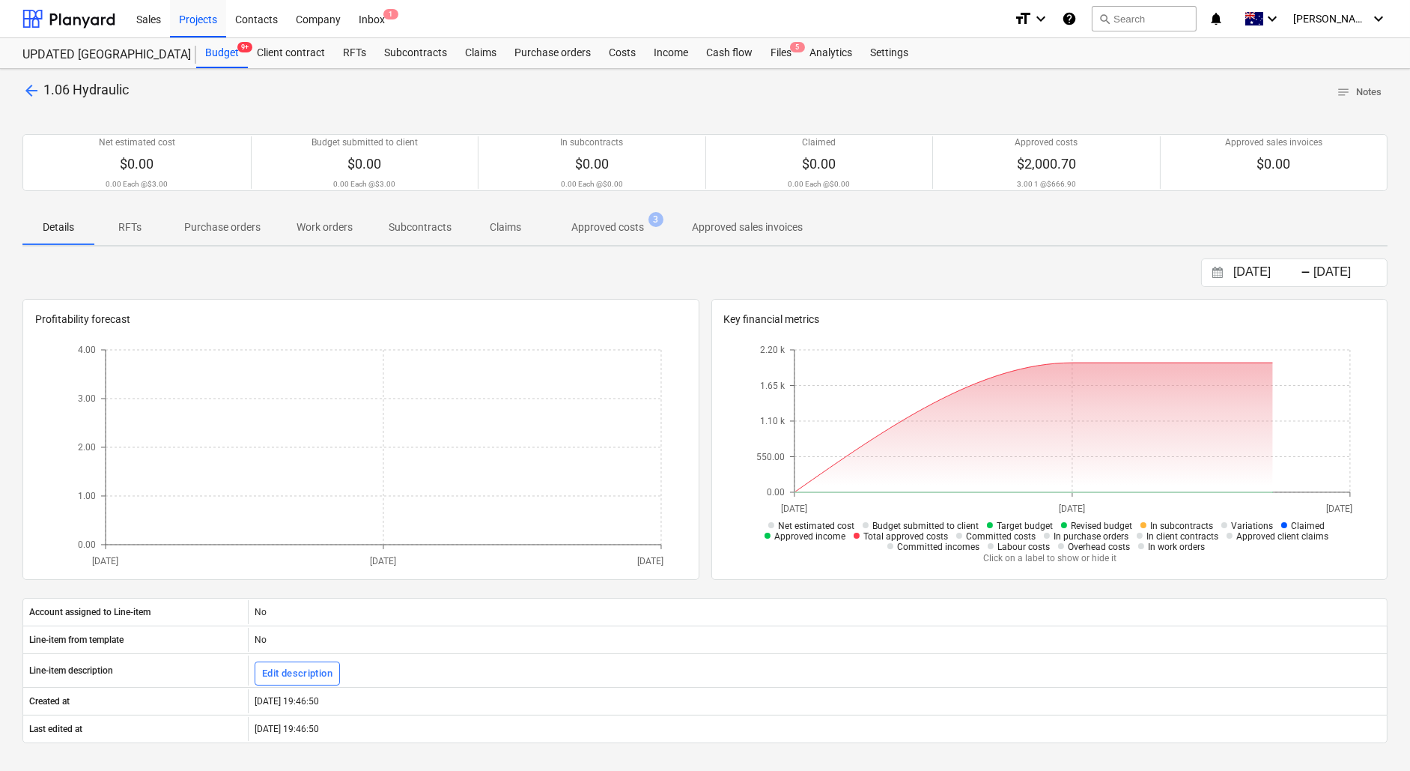
click at [610, 231] on p "Approved costs" at bounding box center [608, 227] width 73 height 16
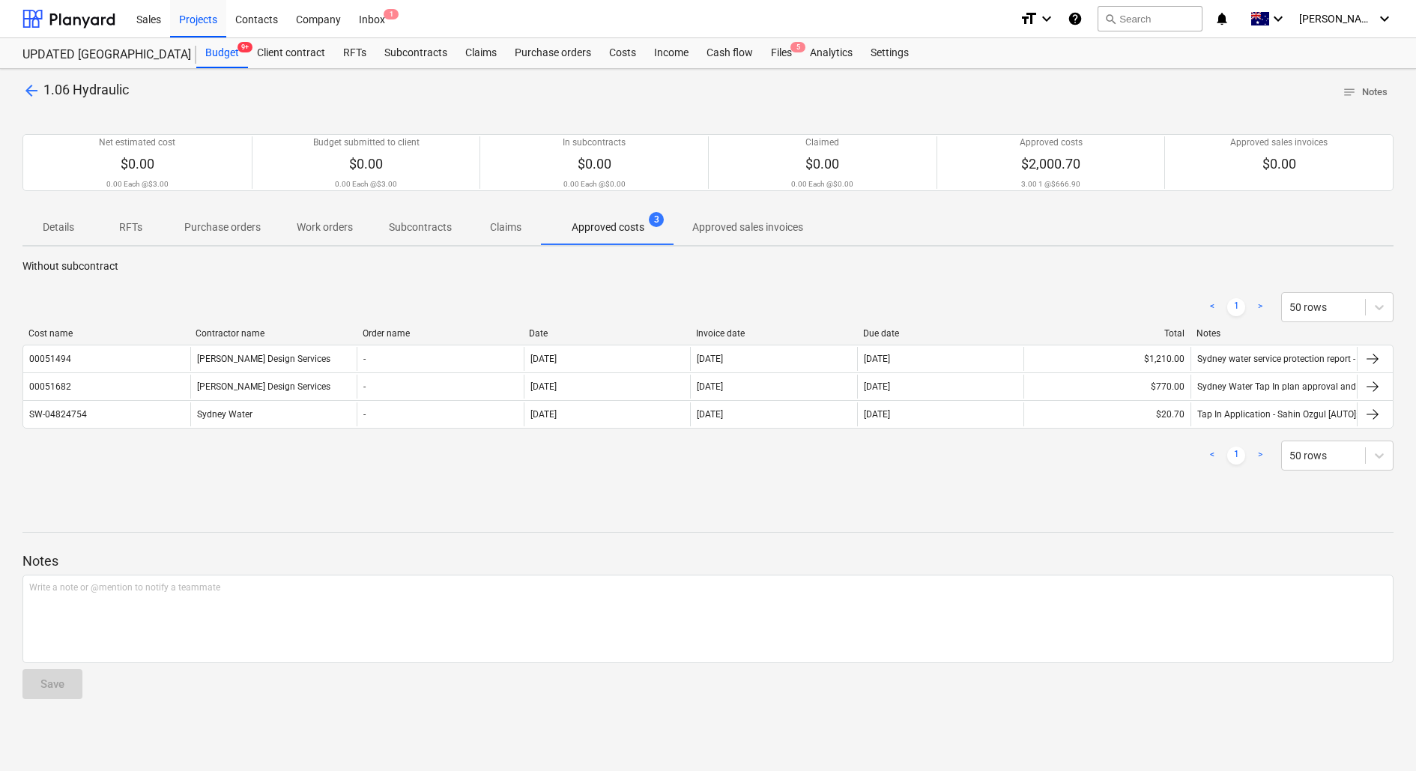
click at [21, 94] on div "arrow_back 1.06 Hydraulic notes Notes Net estimated cost $0.00 0.00 Each @ $3.0…" at bounding box center [708, 420] width 1416 height 702
click at [28, 92] on span "arrow_back" at bounding box center [31, 91] width 18 height 18
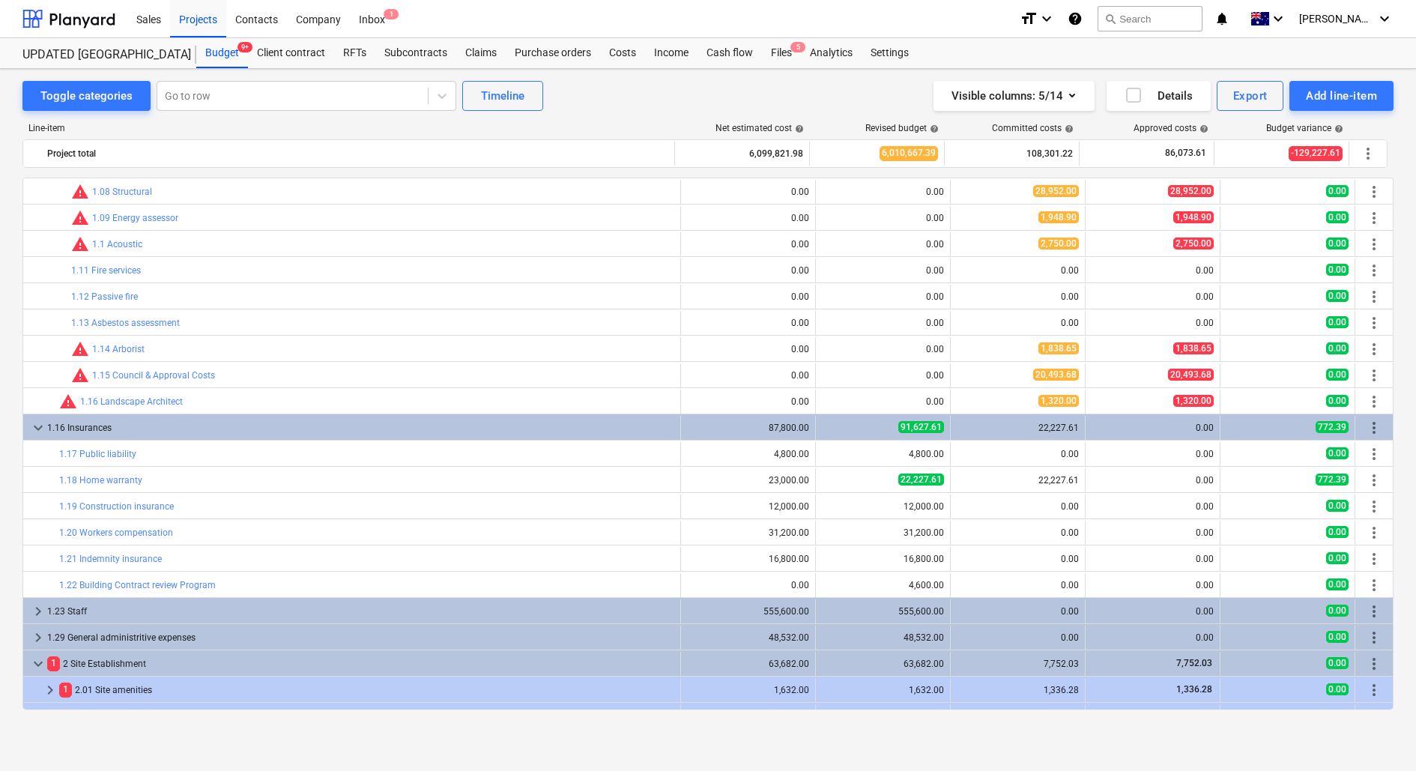
scroll to position [334, 0]
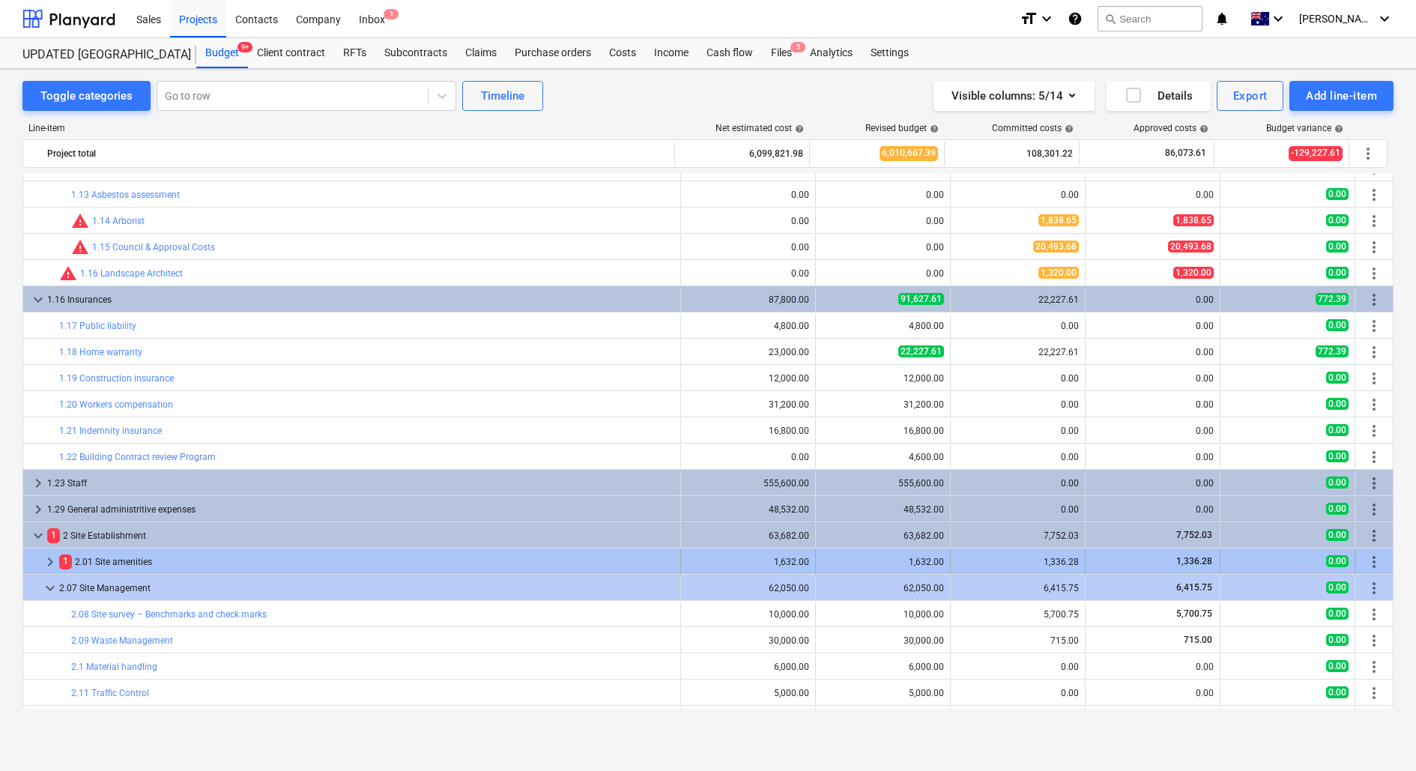
click at [153, 558] on div "1 2.01 Site amenities" at bounding box center [366, 562] width 615 height 24
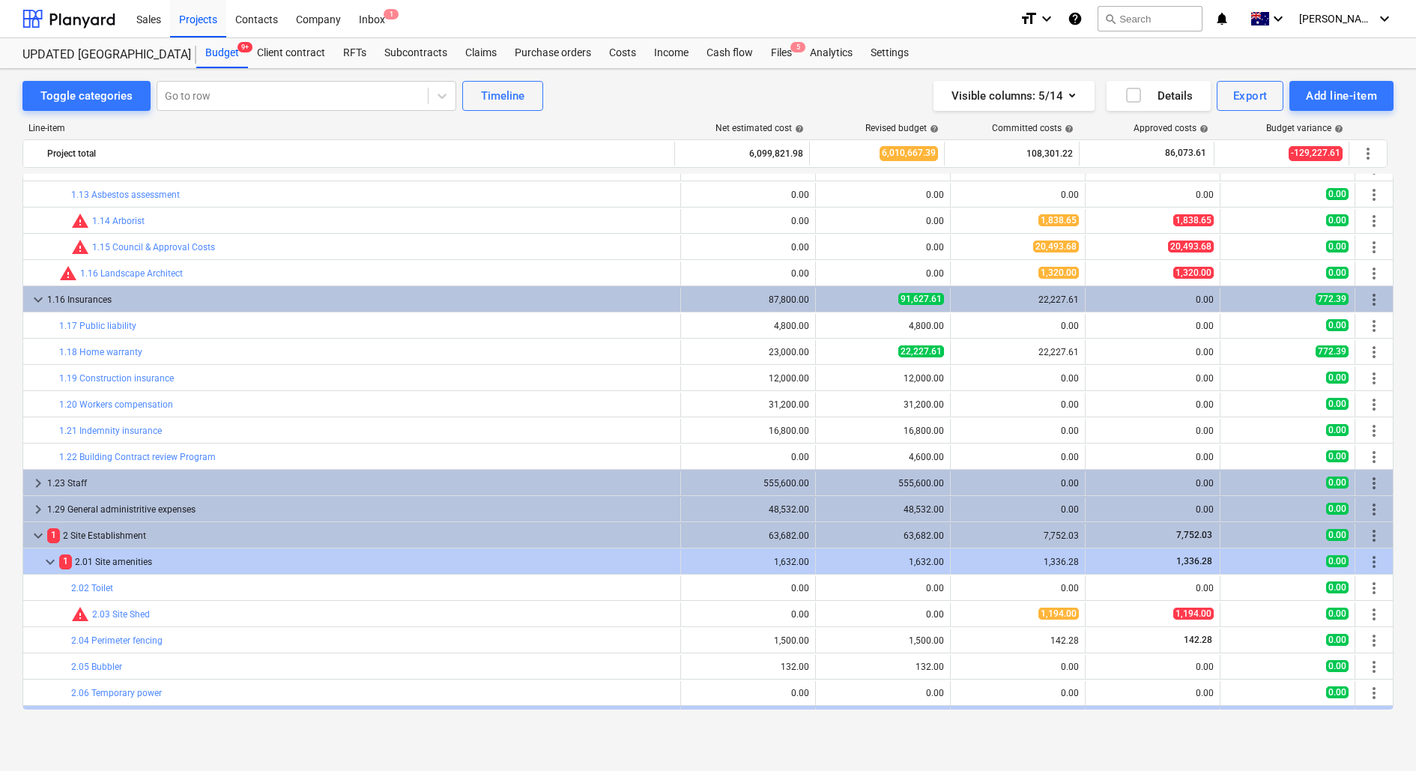
scroll to position [455, 0]
